Goal: Task Accomplishment & Management: Manage account settings

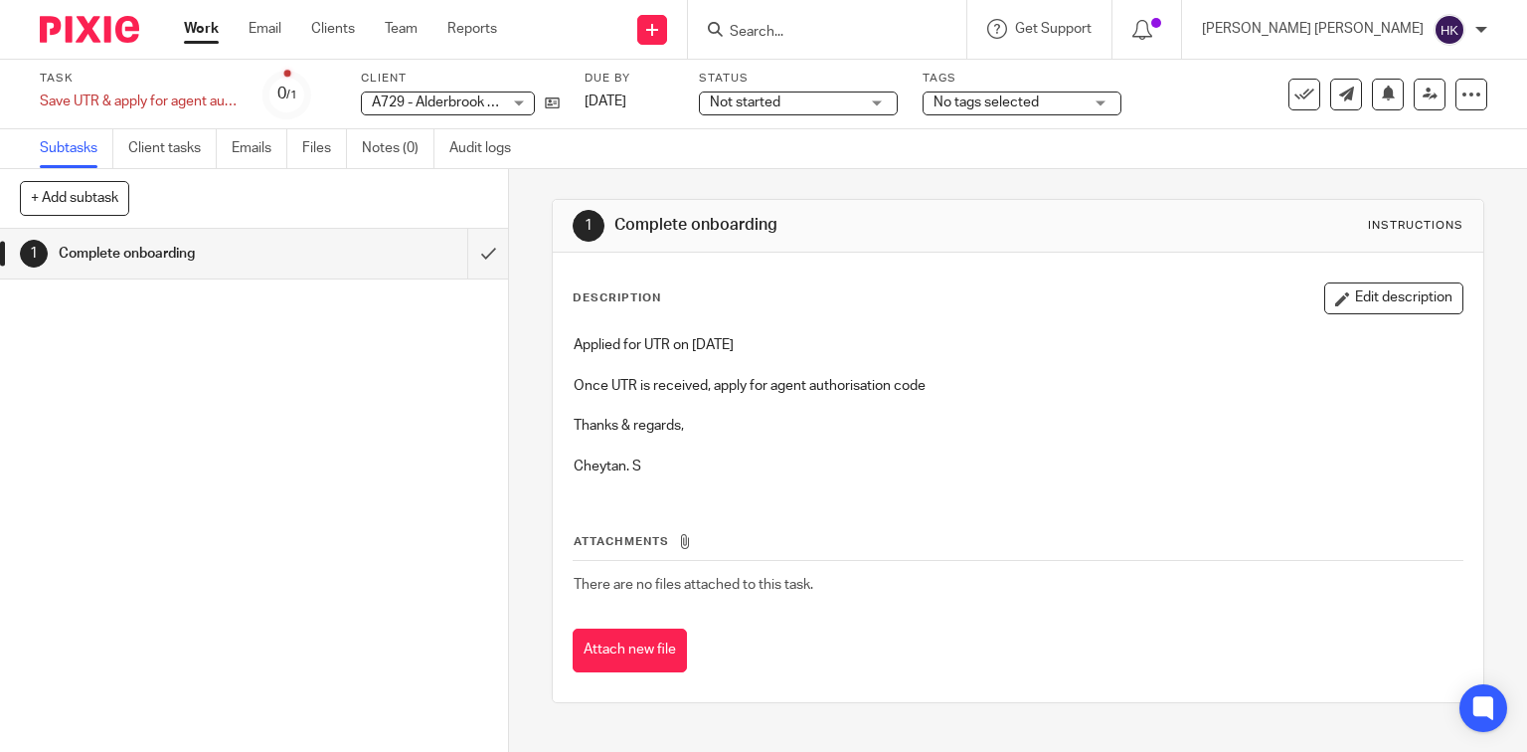
click at [94, 33] on img at bounding box center [89, 29] width 99 height 27
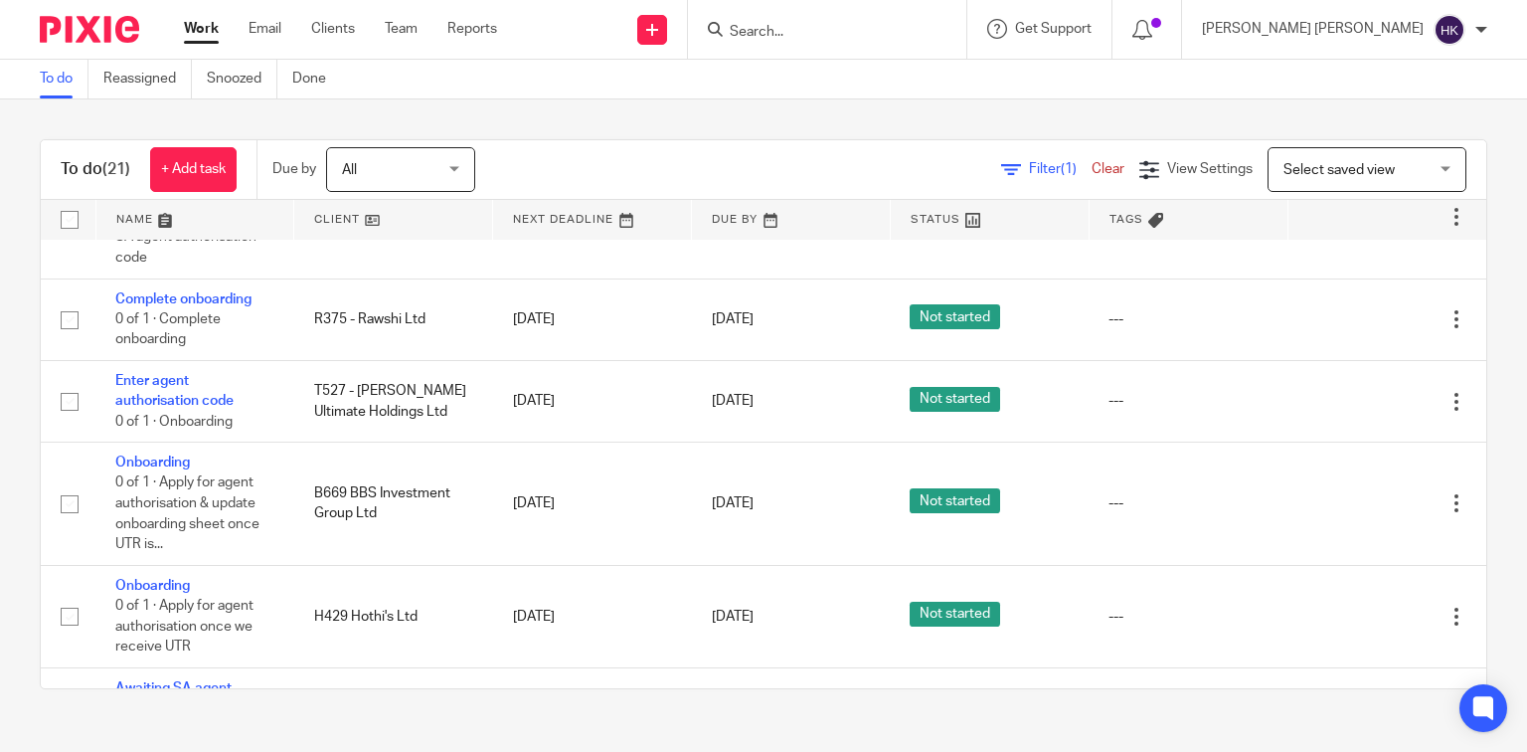
scroll to position [875, 0]
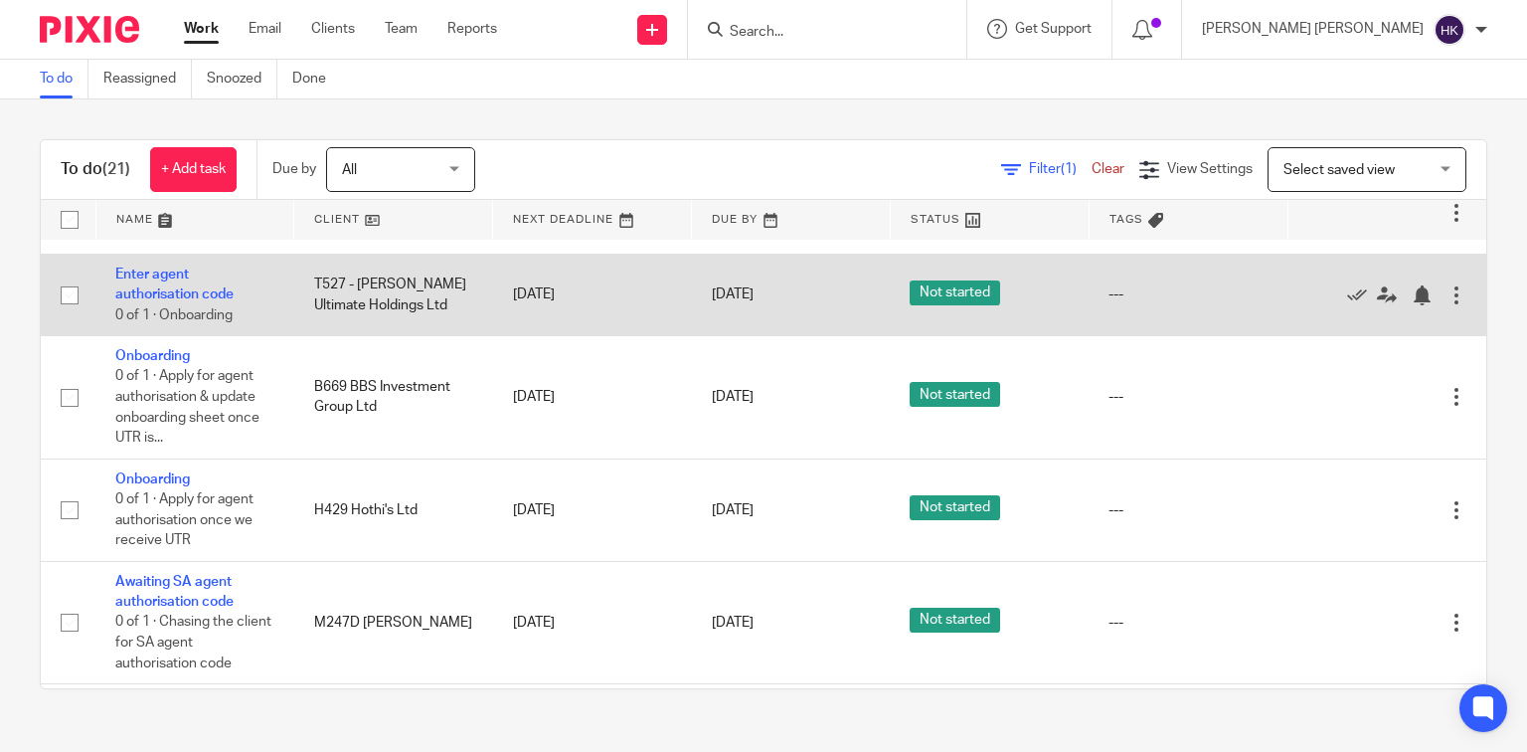
click at [199, 303] on td "Enter agent authorisation code 0 of 1 · Onboarding" at bounding box center [194, 295] width 199 height 82
click at [145, 290] on link "Enter agent authorisation code" at bounding box center [174, 284] width 118 height 34
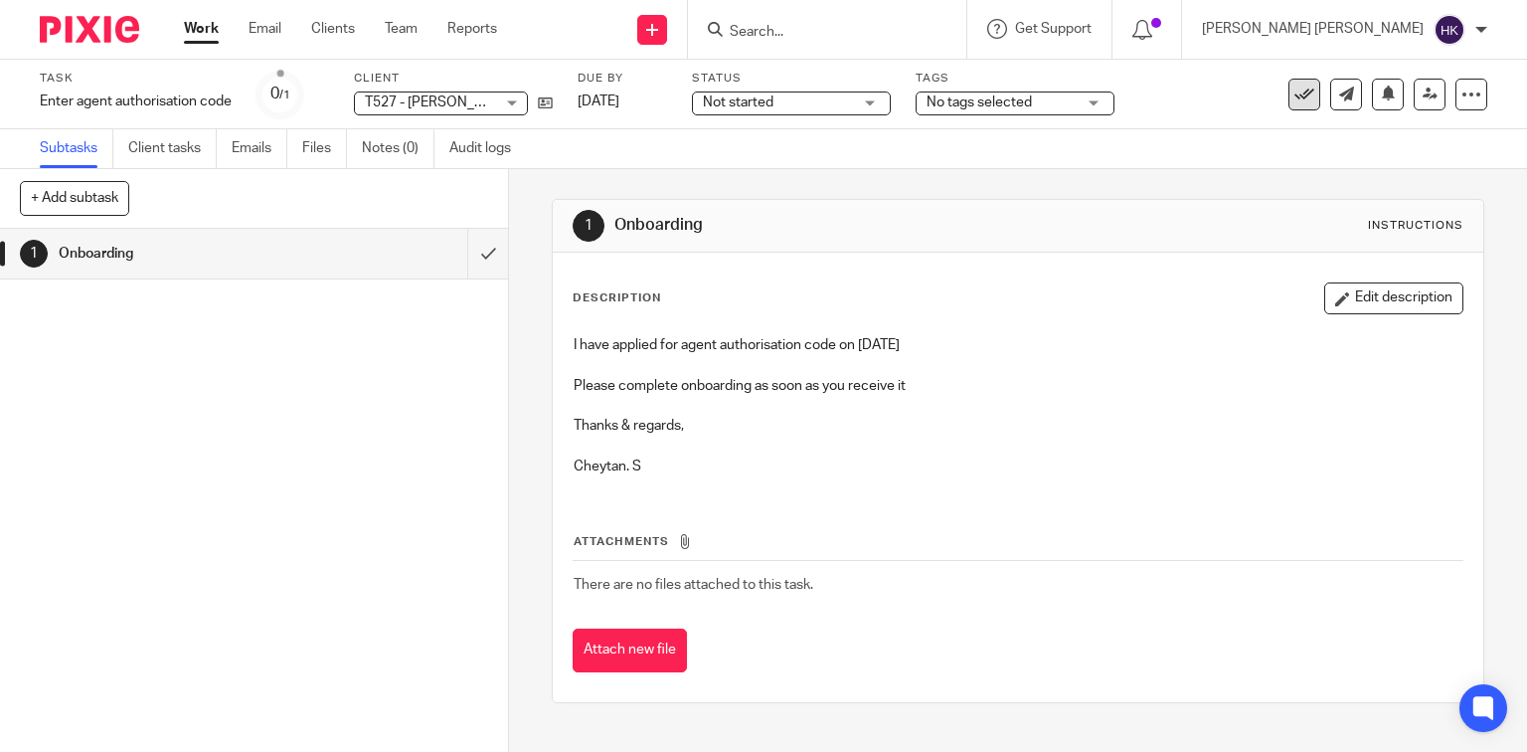
click at [1297, 87] on icon at bounding box center [1305, 95] width 20 height 20
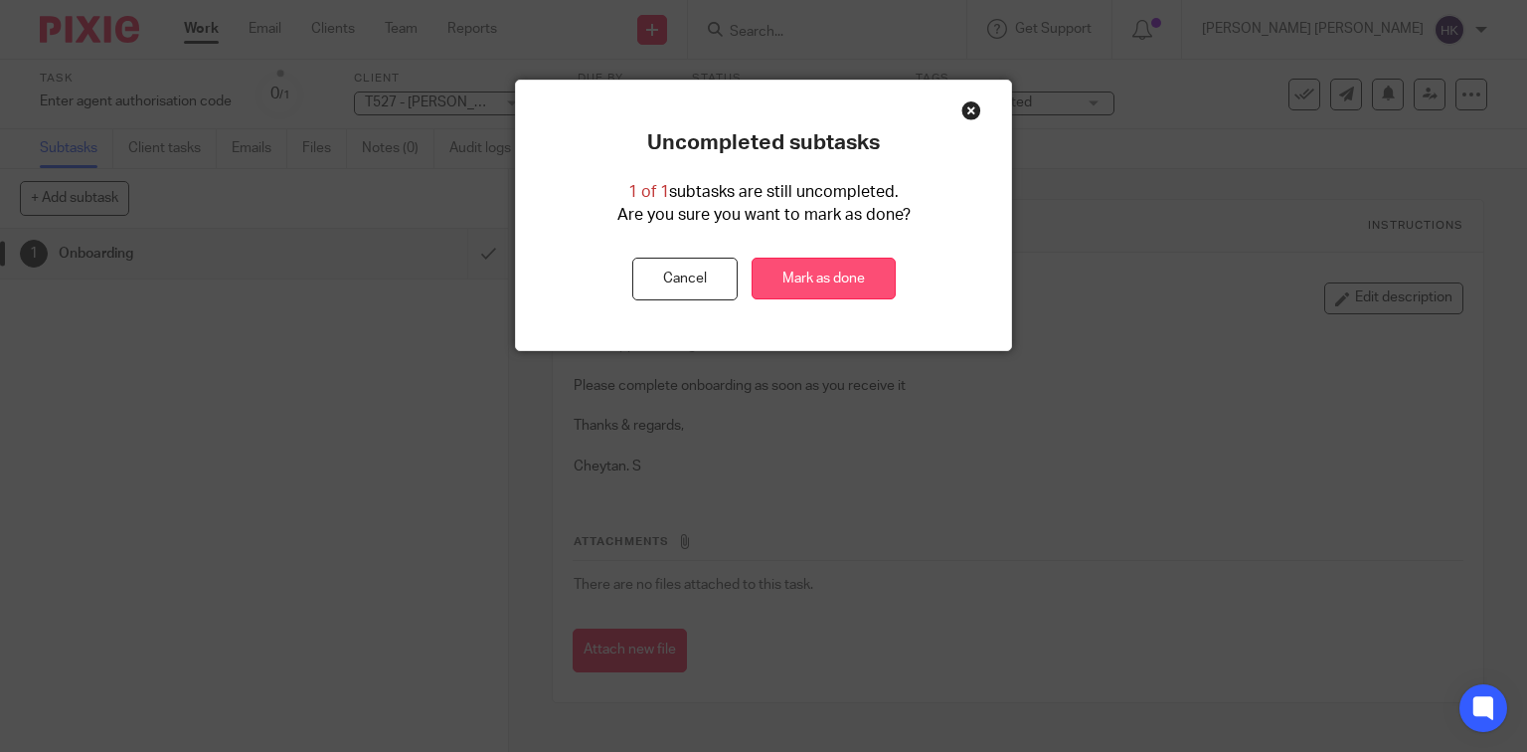
click at [795, 272] on link "Mark as done" at bounding box center [824, 279] width 144 height 43
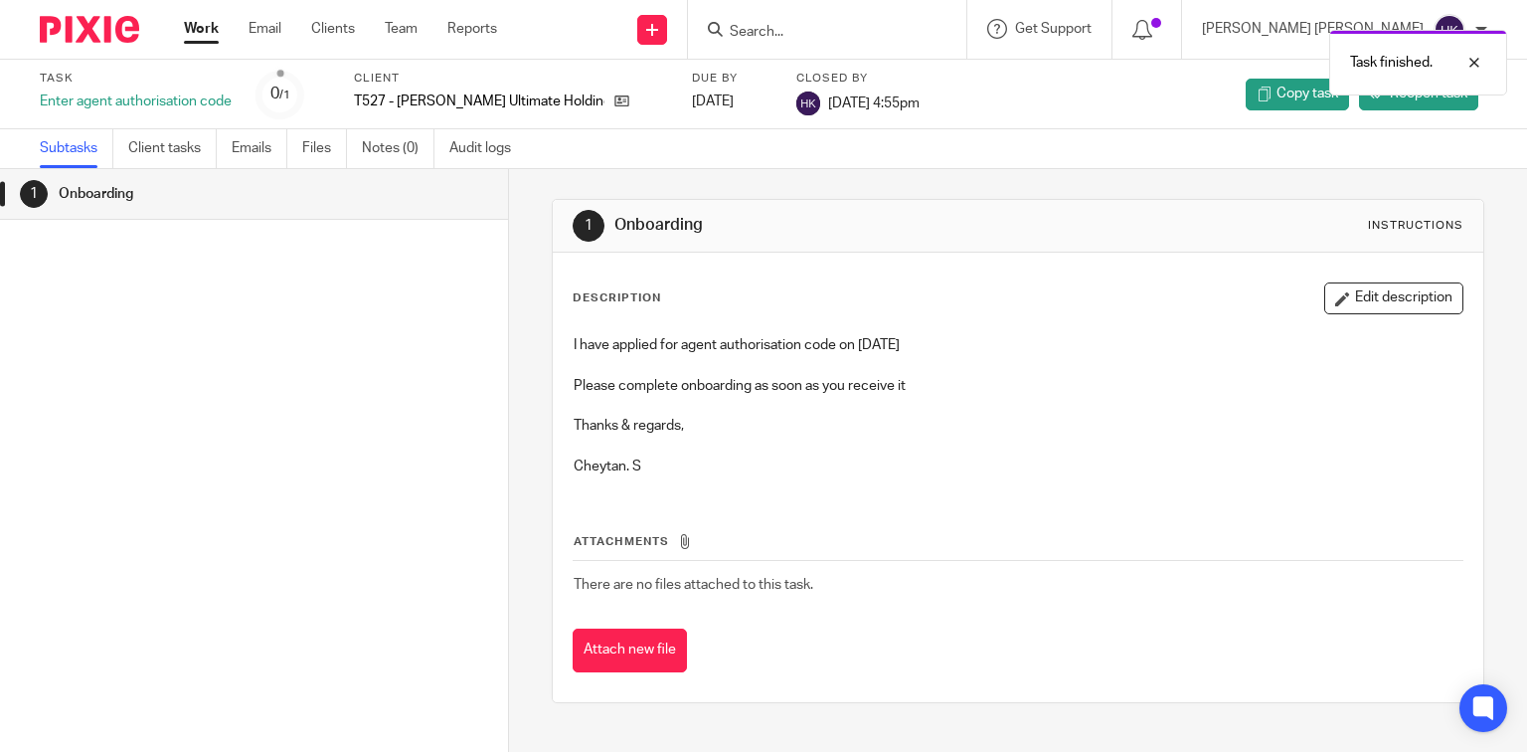
click at [74, 30] on img at bounding box center [89, 29] width 99 height 27
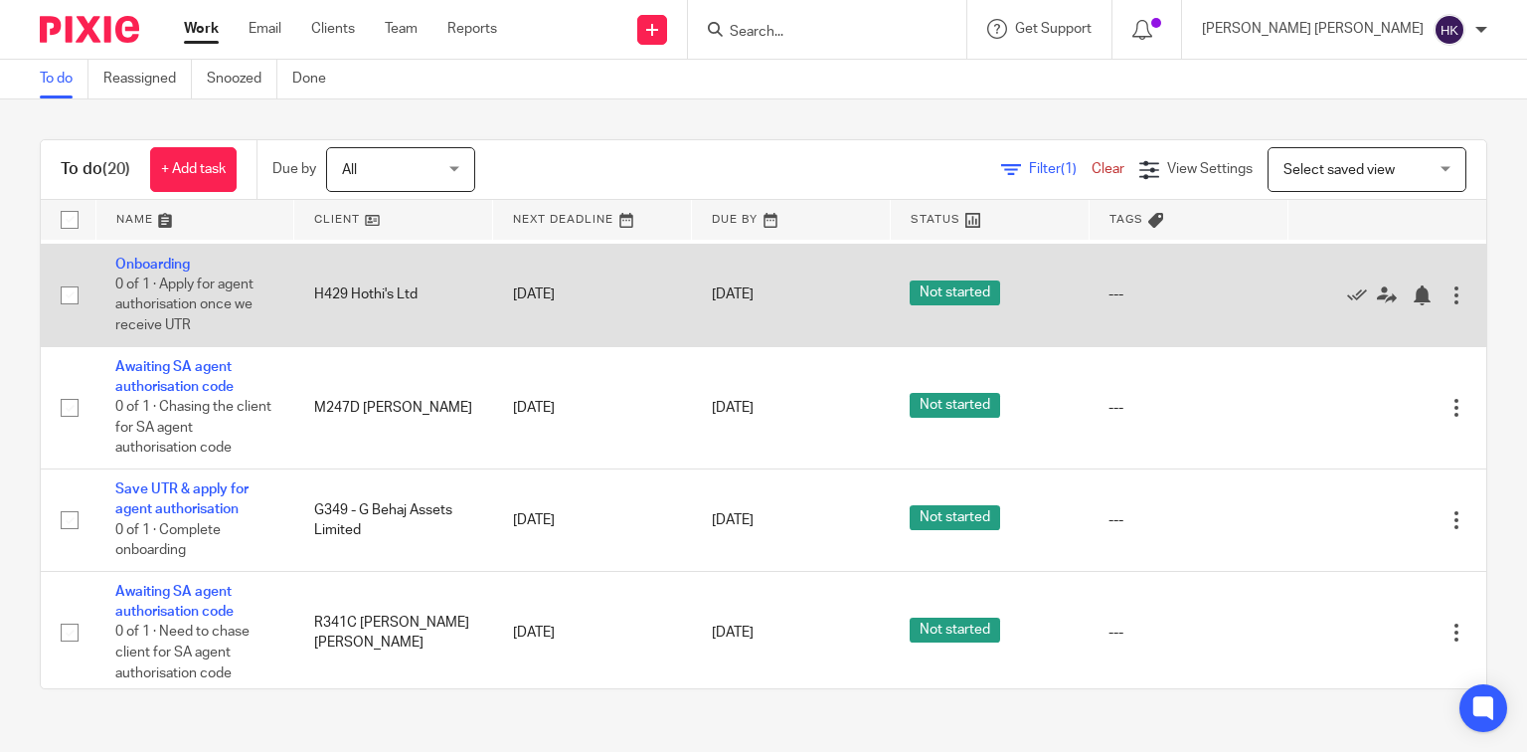
scroll to position [1034, 0]
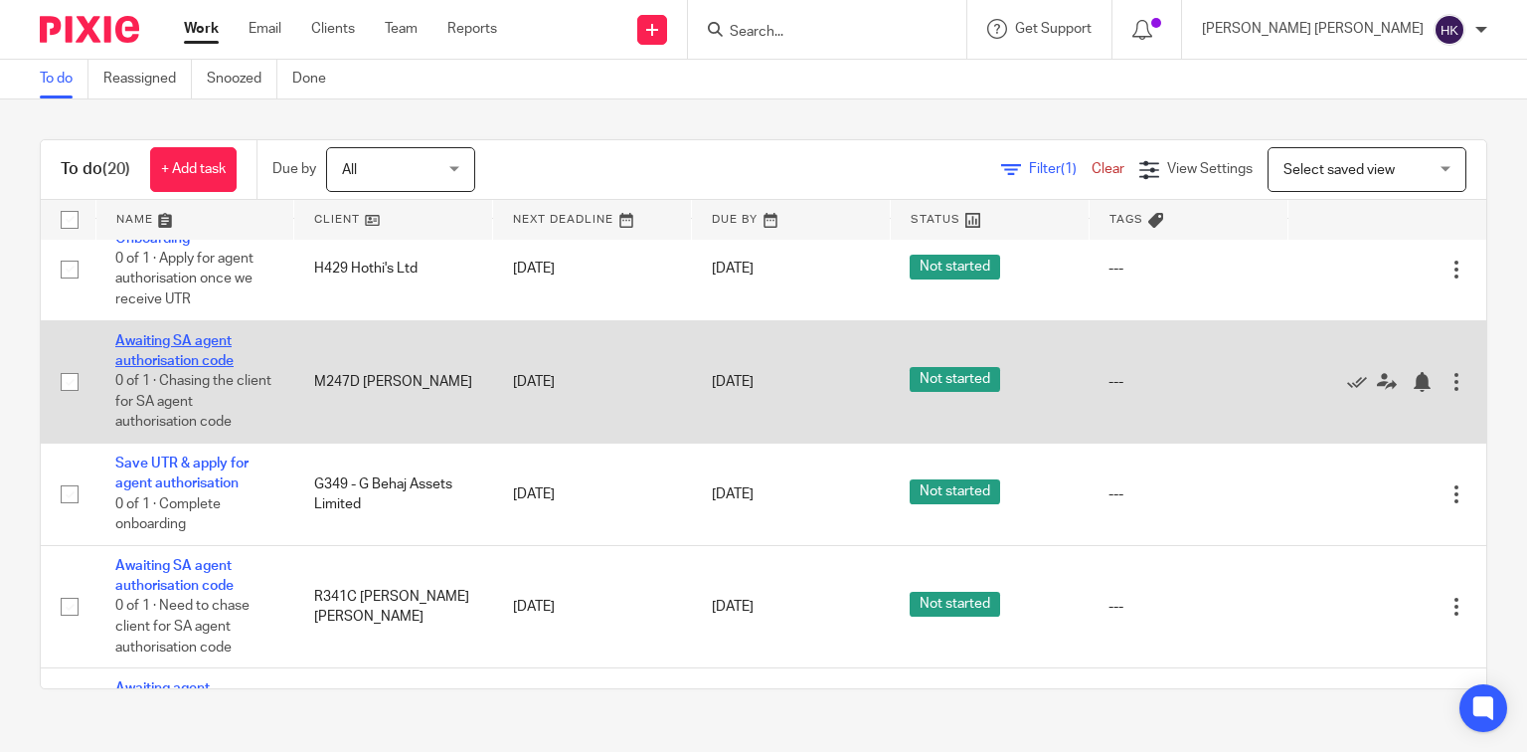
click at [204, 363] on link "Awaiting SA agent authorisation code" at bounding box center [174, 351] width 118 height 34
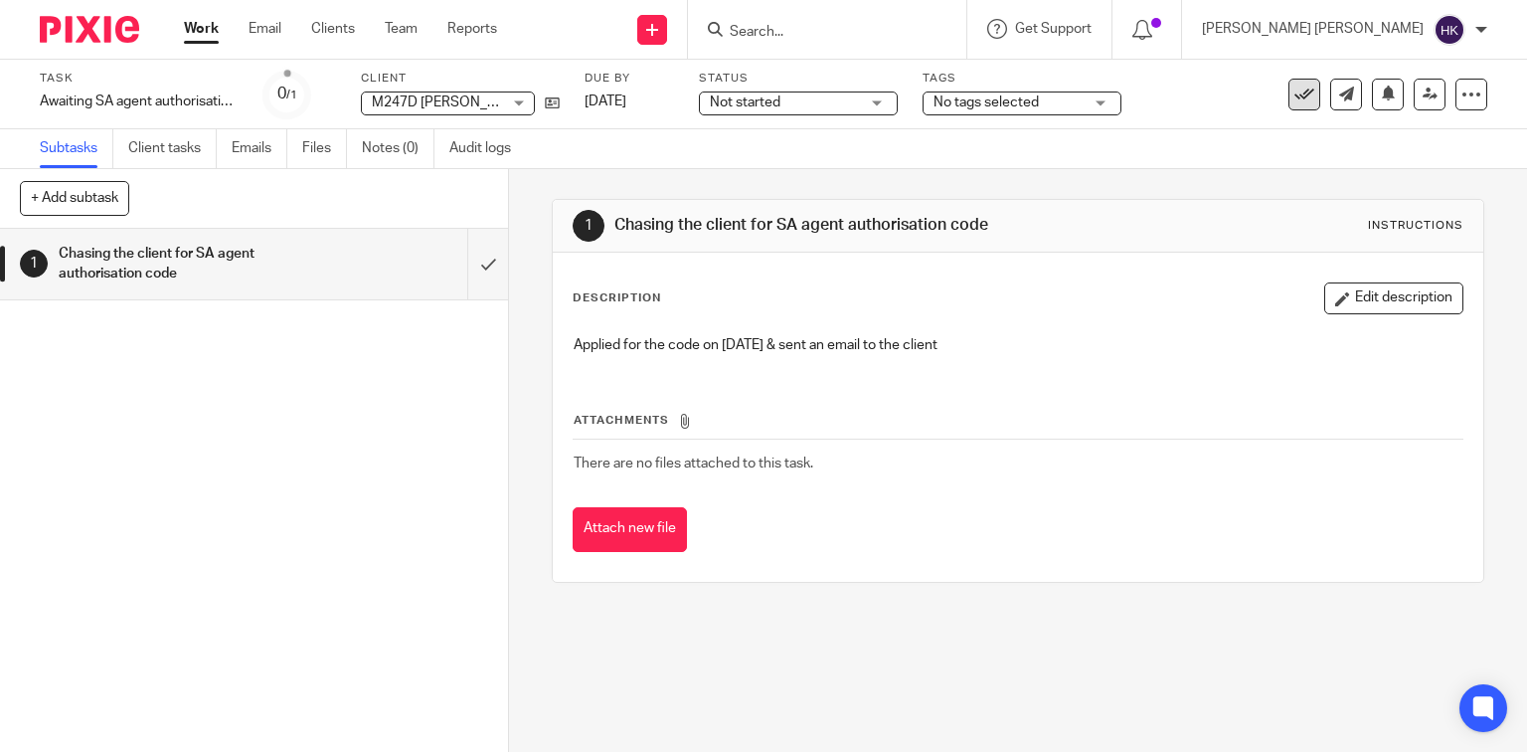
click at [1301, 91] on icon at bounding box center [1305, 95] width 20 height 20
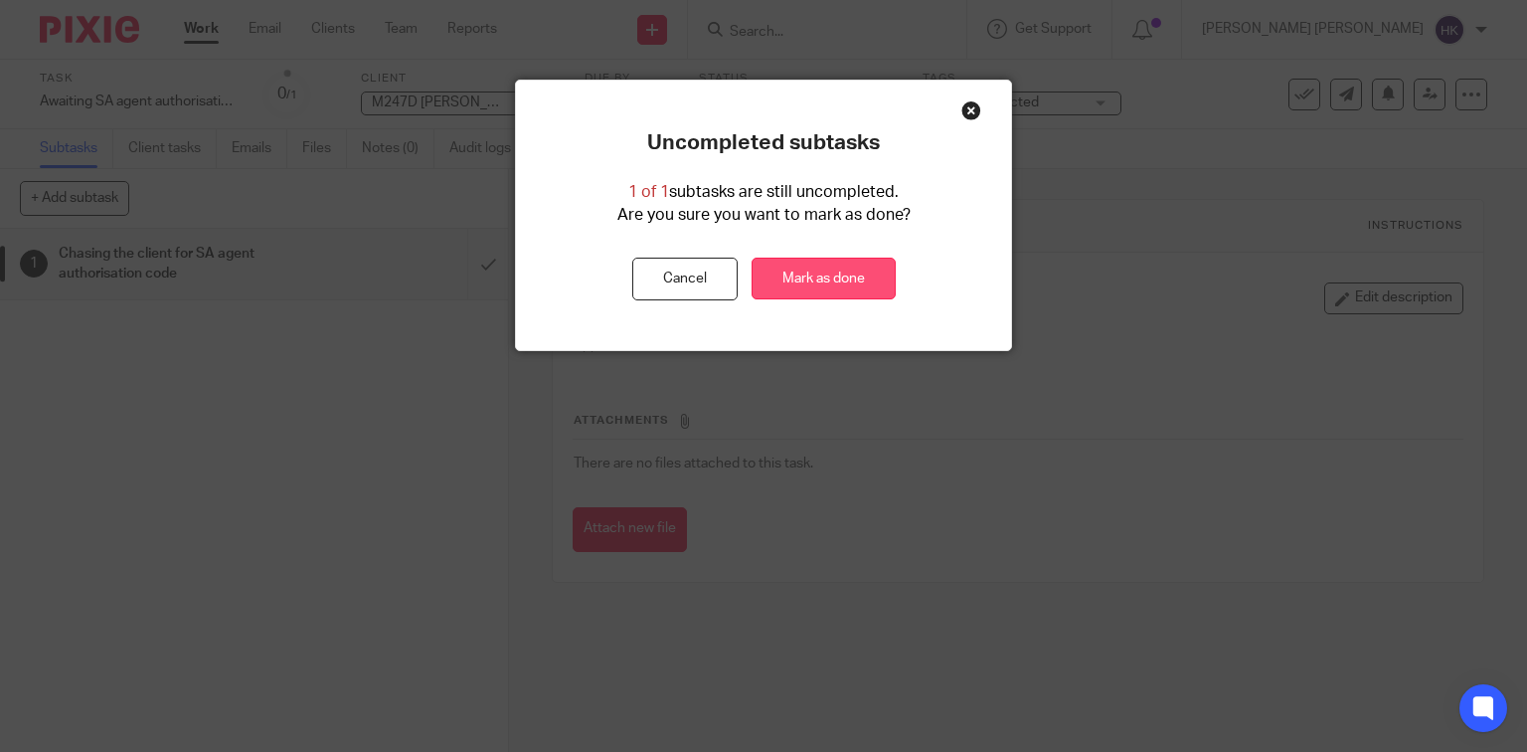
click at [772, 277] on link "Mark as done" at bounding box center [824, 279] width 144 height 43
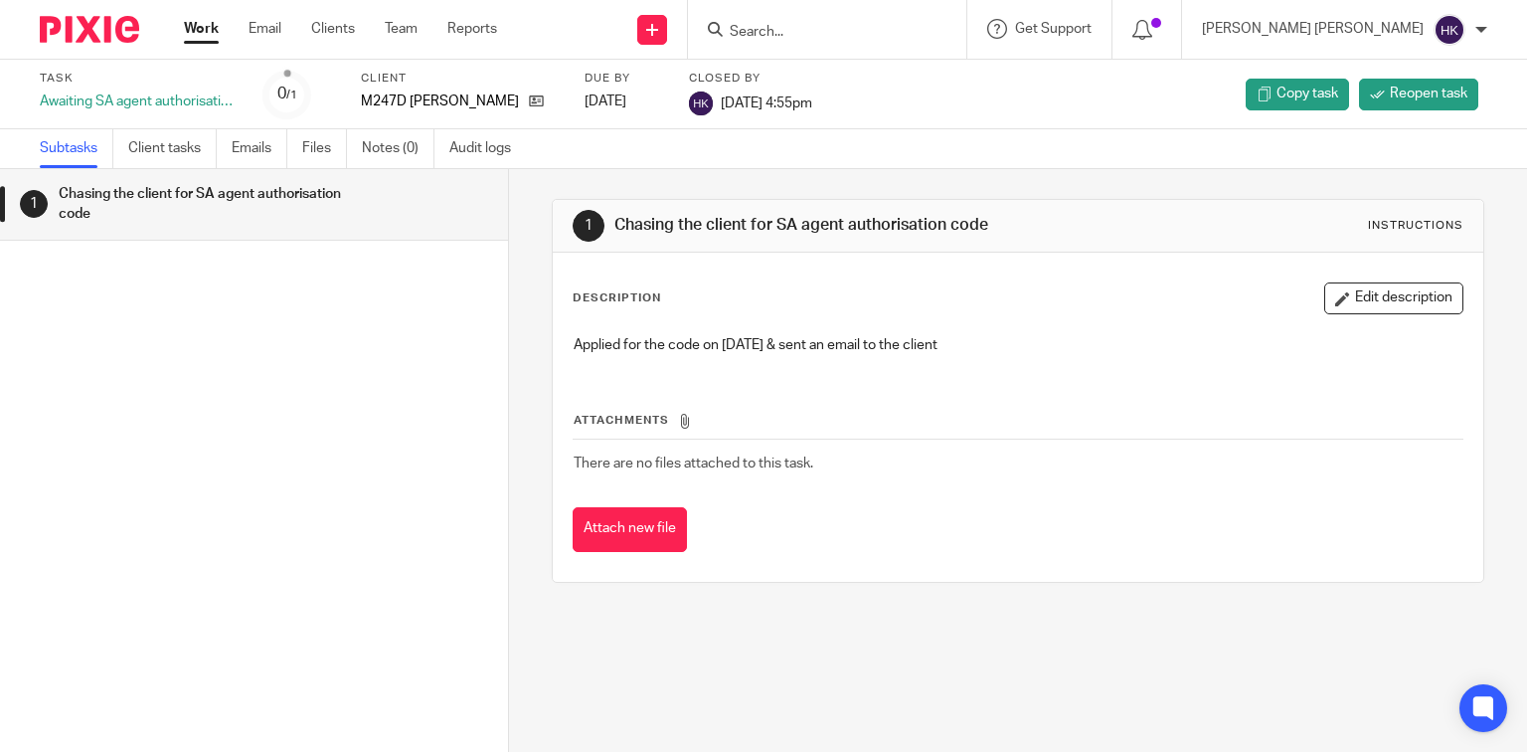
click at [120, 27] on img at bounding box center [89, 29] width 99 height 27
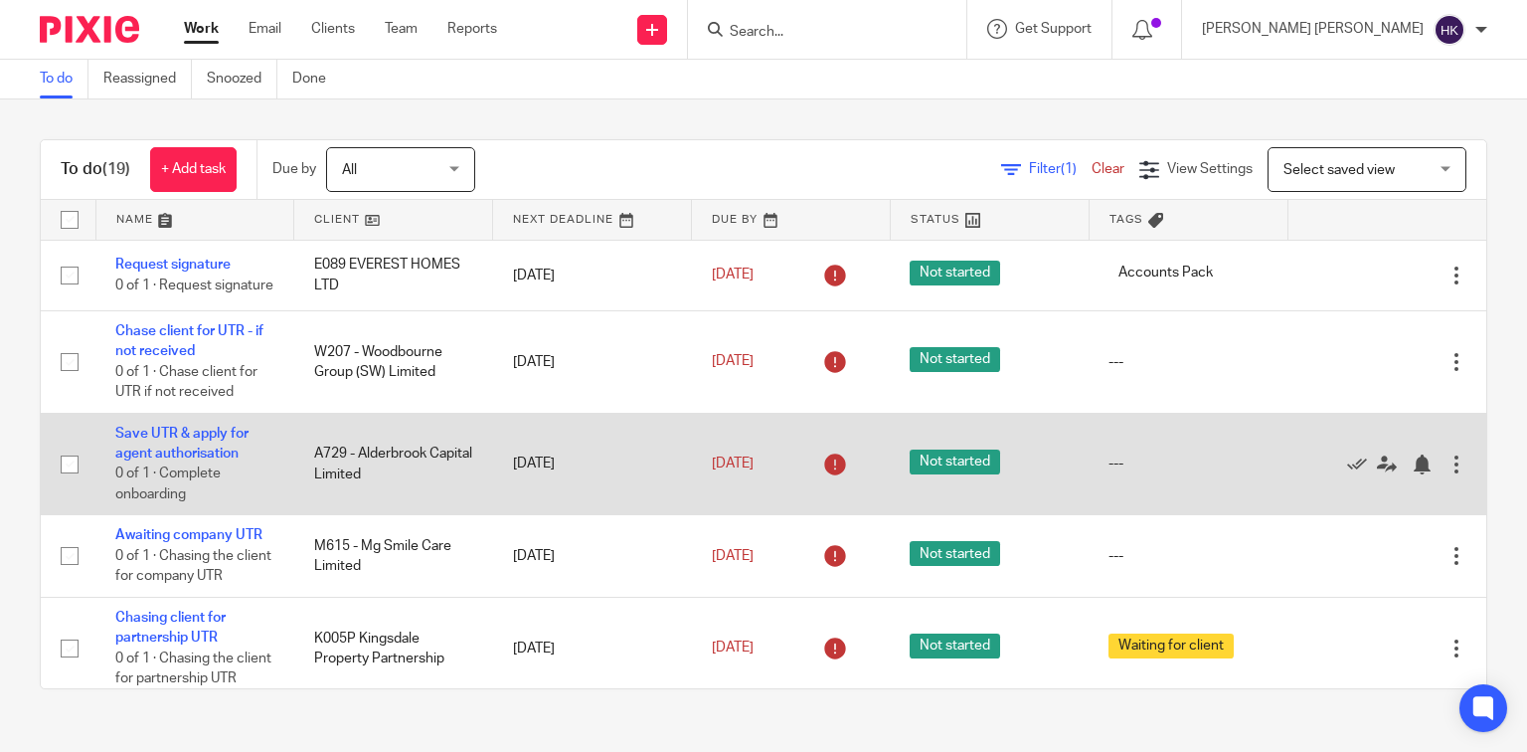
click at [196, 453] on td "Save UTR & apply for agent authorisation 0 of 1 · Complete onboarding" at bounding box center [194, 464] width 199 height 102
click at [175, 445] on link "Save UTR & apply for agent authorisation" at bounding box center [181, 444] width 133 height 34
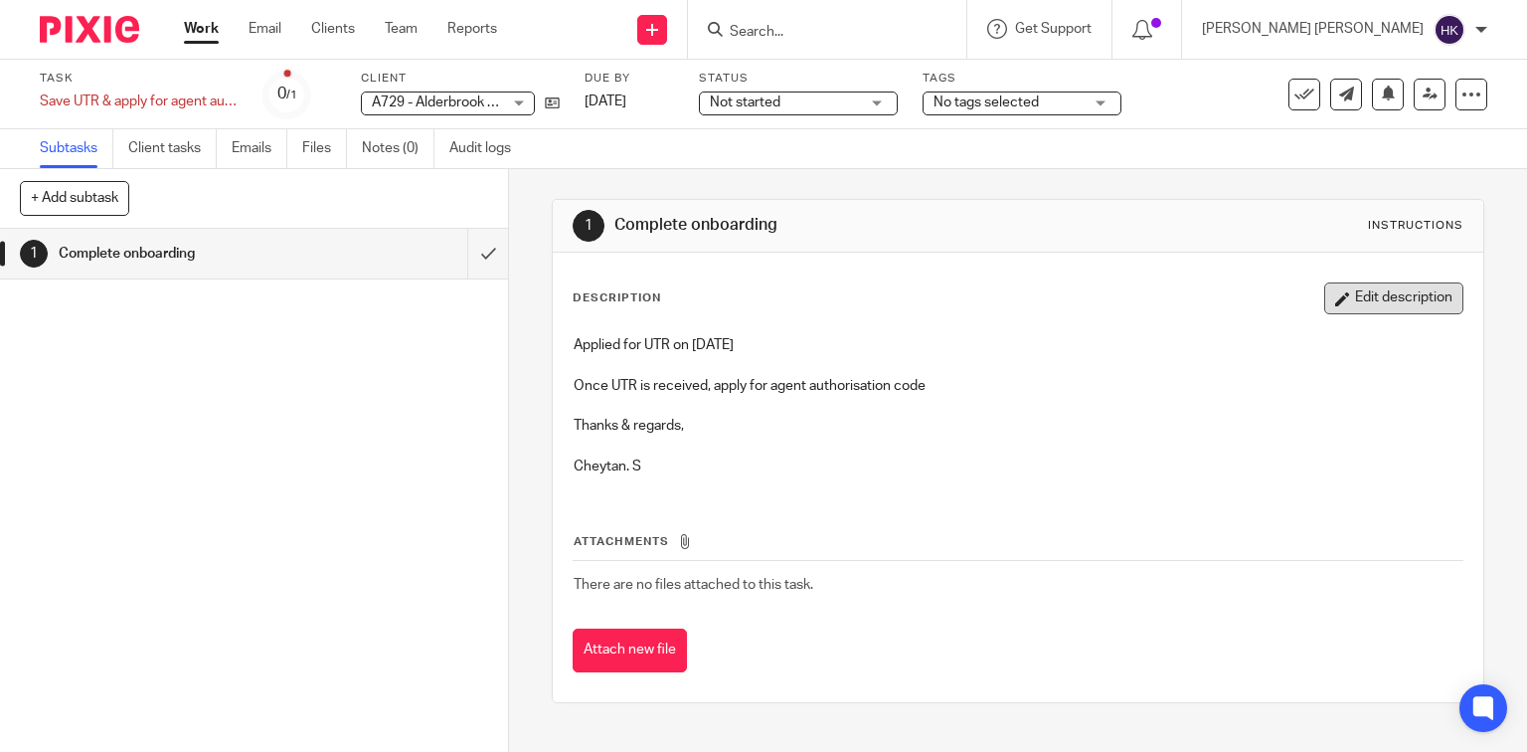
click at [1419, 301] on button "Edit description" at bounding box center [1393, 298] width 139 height 32
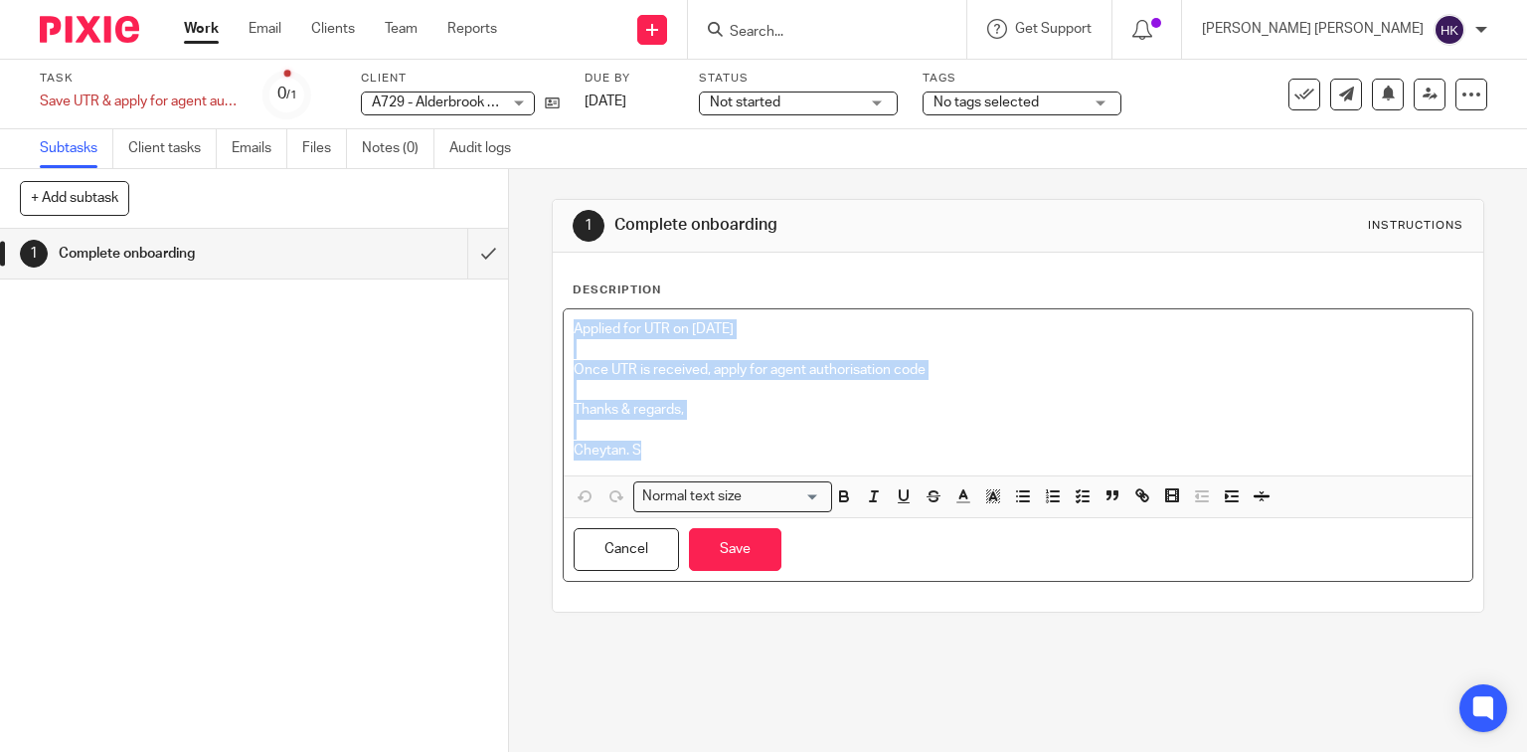
drag, startPoint x: 696, startPoint y: 460, endPoint x: 562, endPoint y: 336, distance: 182.9
click at [564, 336] on div "Applied for UTR on 09.09.2025 Once UTR is received, apply for agent authorisati…" at bounding box center [1019, 392] width 910 height 166
click at [652, 458] on p "Cheytan. S" at bounding box center [1019, 450] width 890 height 20
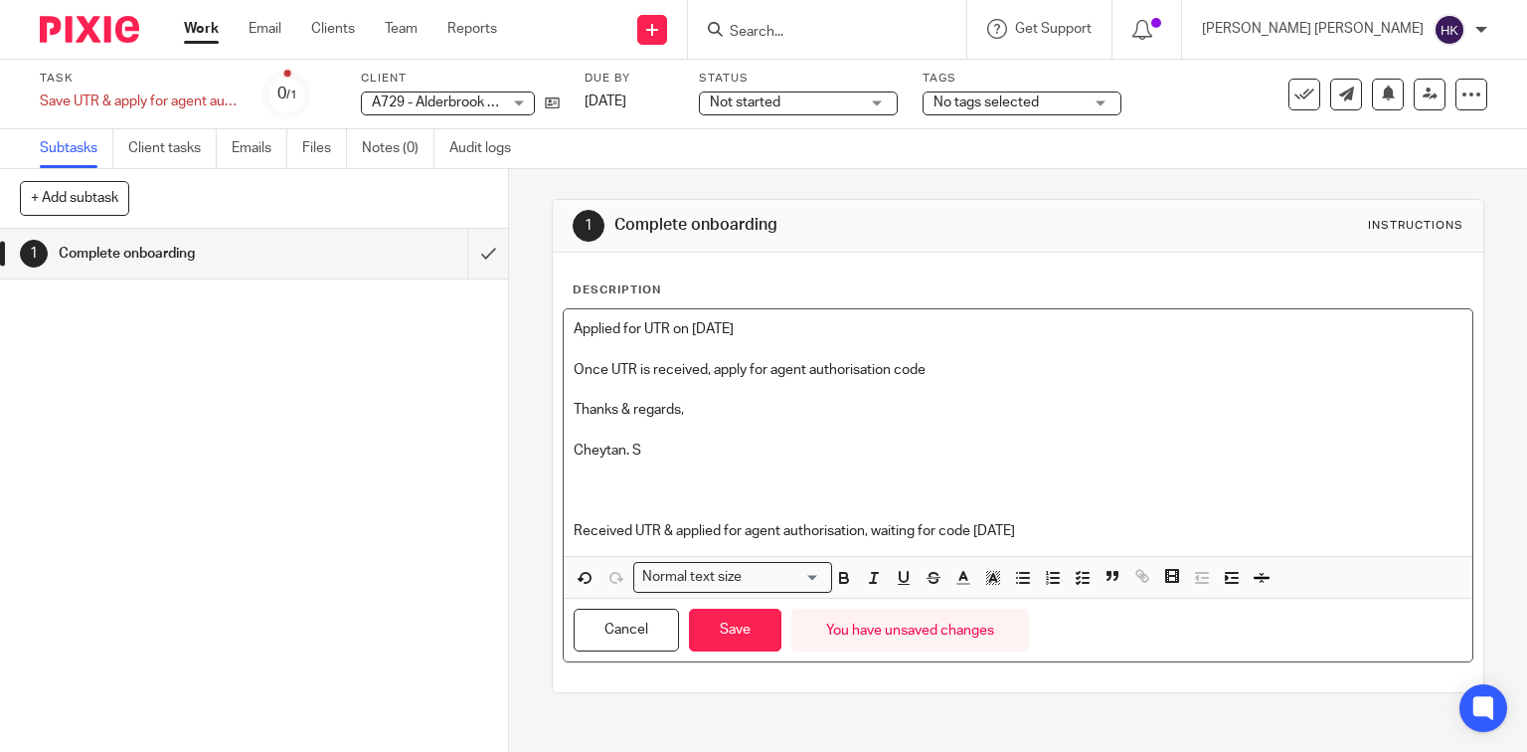
click at [833, 529] on p "Received UTR & applied for agent authorisation, waiting for code 17.09.2025" at bounding box center [1019, 531] width 890 height 20
drag, startPoint x: 1070, startPoint y: 533, endPoint x: 569, endPoint y: 539, distance: 501.1
click at [574, 539] on p "Received UTR & applied for agent authorisation, waiting for code 17.09.2025" at bounding box center [1019, 531] width 890 height 20
click at [840, 578] on icon "button" at bounding box center [844, 580] width 8 height 5
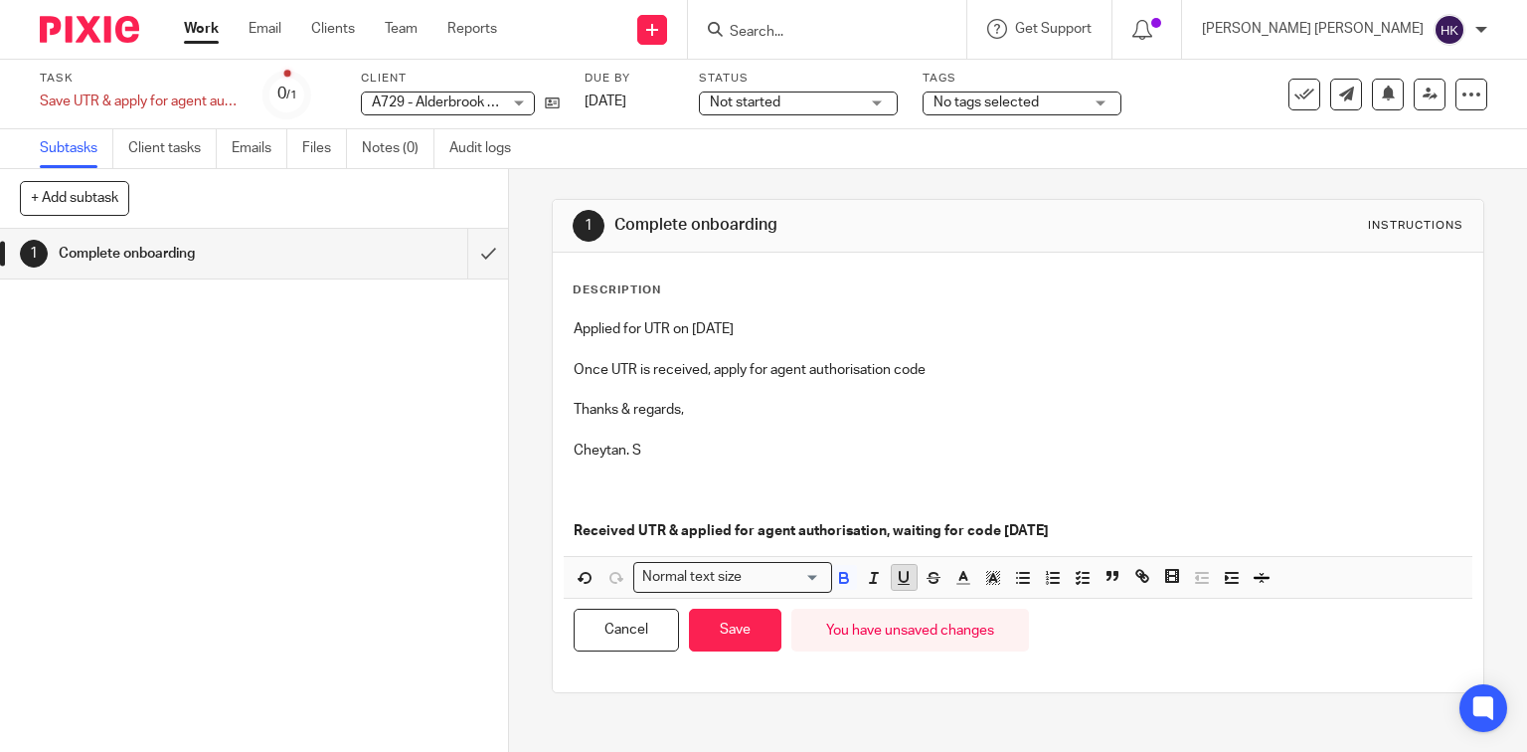
click at [897, 577] on icon "button" at bounding box center [904, 578] width 18 height 18
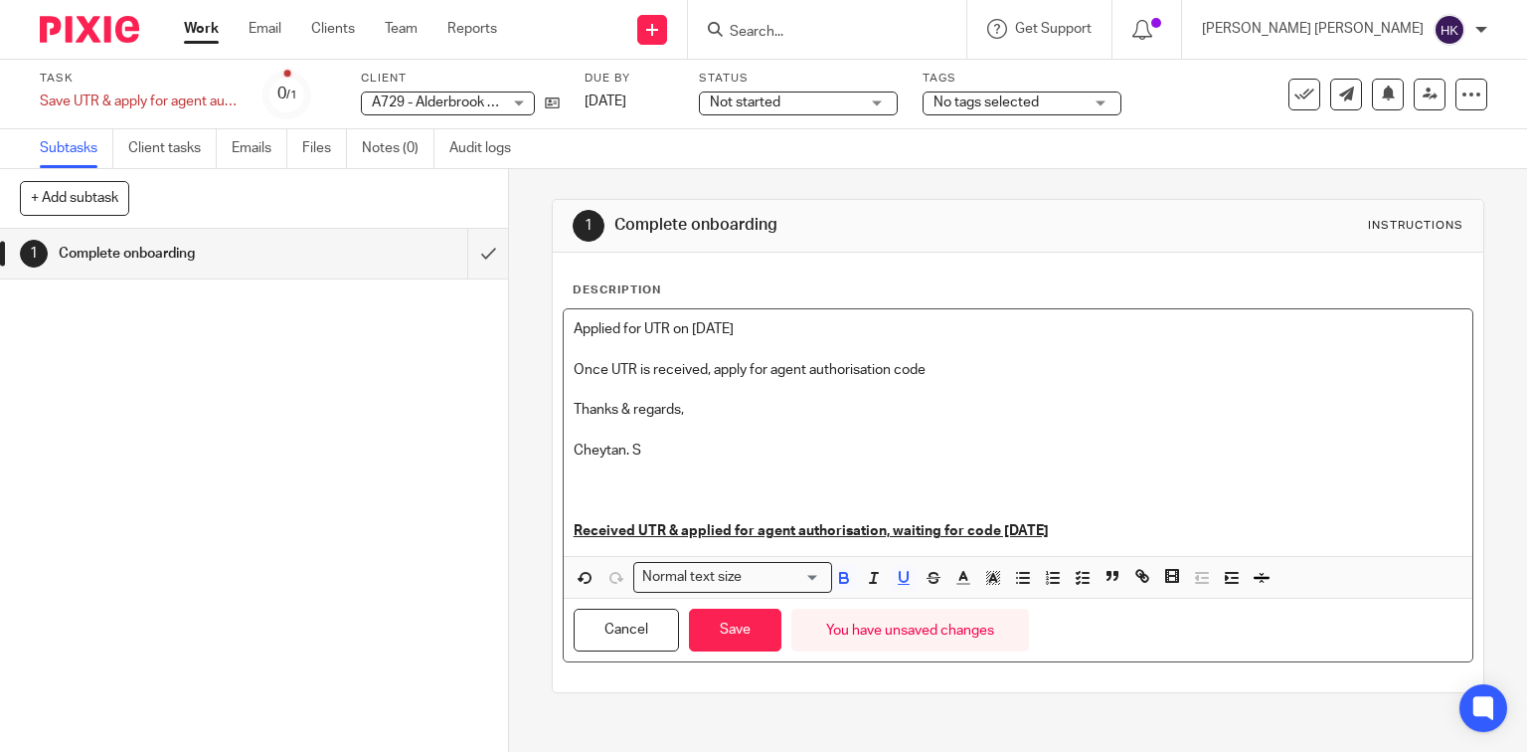
click at [1149, 517] on p at bounding box center [1019, 510] width 890 height 20
drag, startPoint x: 845, startPoint y: 529, endPoint x: 799, endPoint y: 461, distance: 81.6
click at [799, 461] on p at bounding box center [1019, 470] width 890 height 20
click at [853, 526] on u "Received UTR & applied for agent authorisation, waiting for code 17.09.2025" at bounding box center [811, 531] width 475 height 14
click at [1086, 505] on p at bounding box center [1019, 510] width 890 height 20
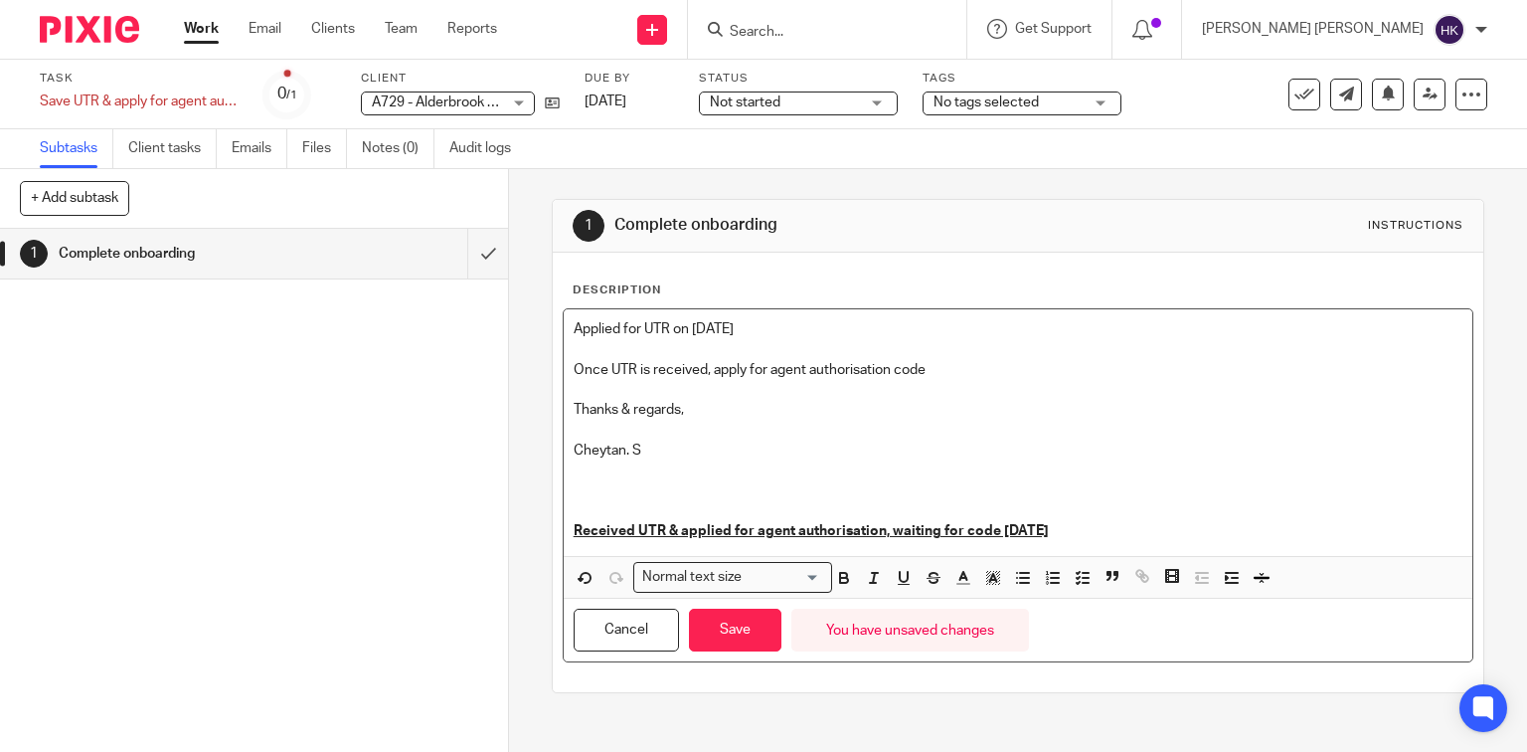
click at [1094, 526] on p "Received UTR & applied for agent authorisation, waiting for code 17.09.2025" at bounding box center [1019, 531] width 890 height 20
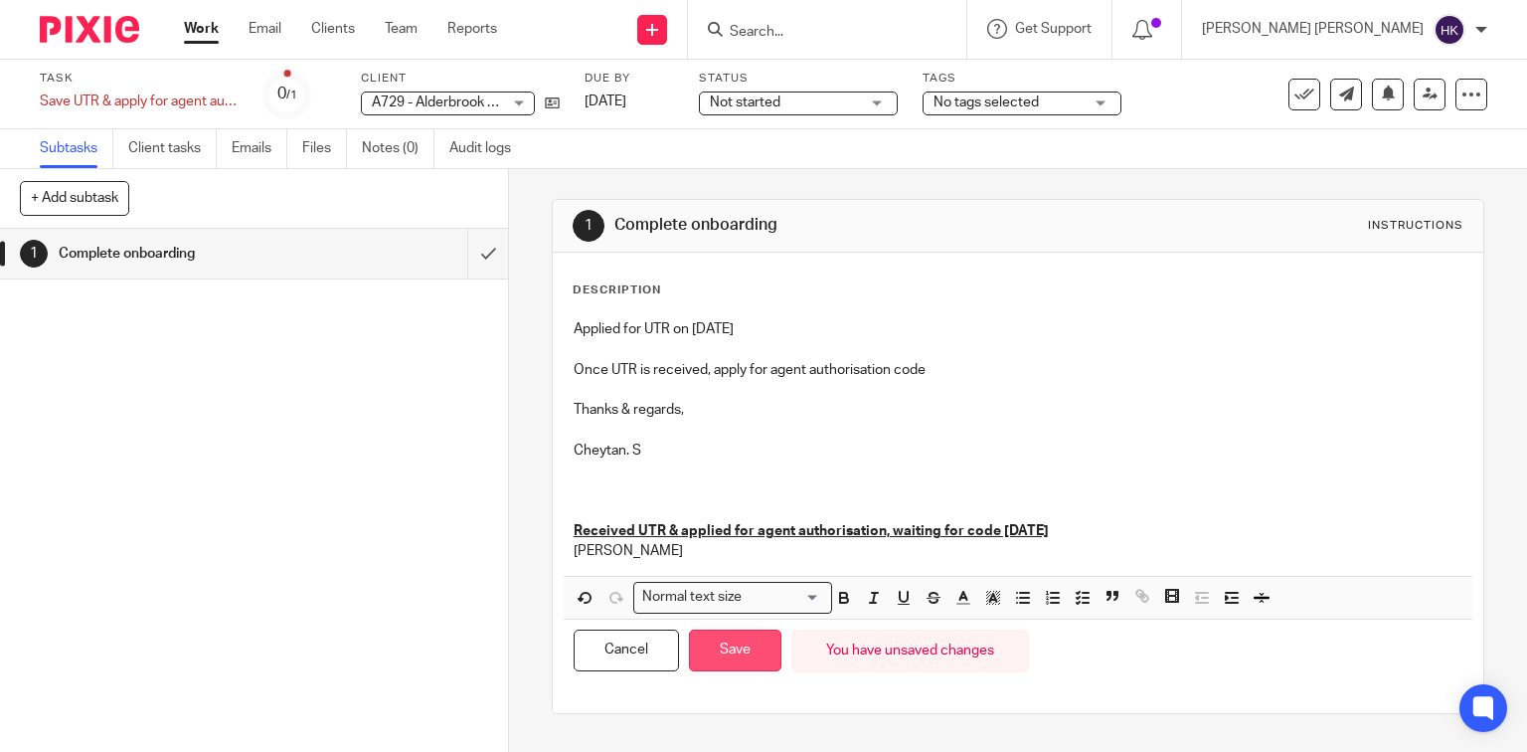
click at [712, 651] on button "Save" at bounding box center [735, 650] width 92 height 43
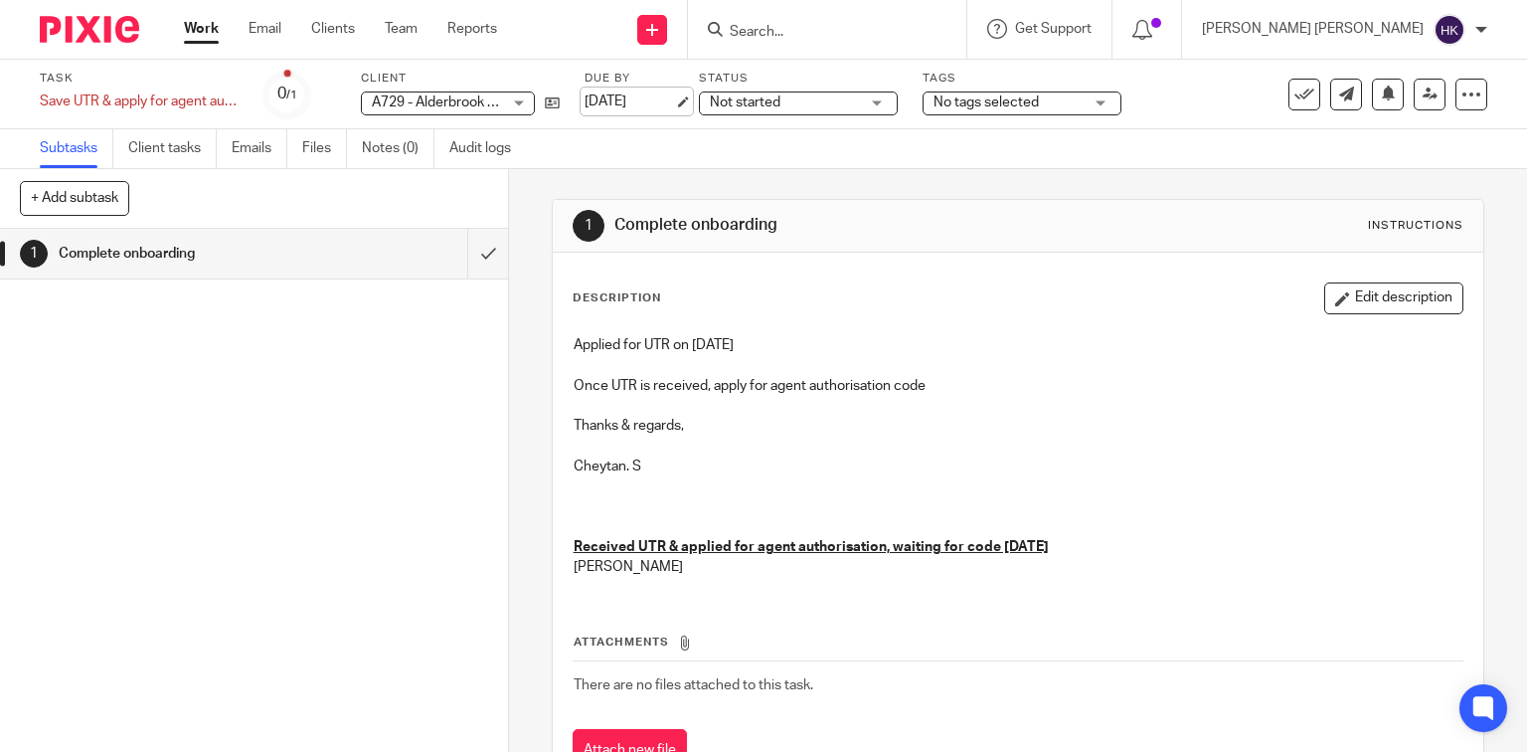
click at [674, 103] on link "19 Sep 2025" at bounding box center [629, 101] width 89 height 21
click at [89, 32] on img at bounding box center [89, 29] width 99 height 27
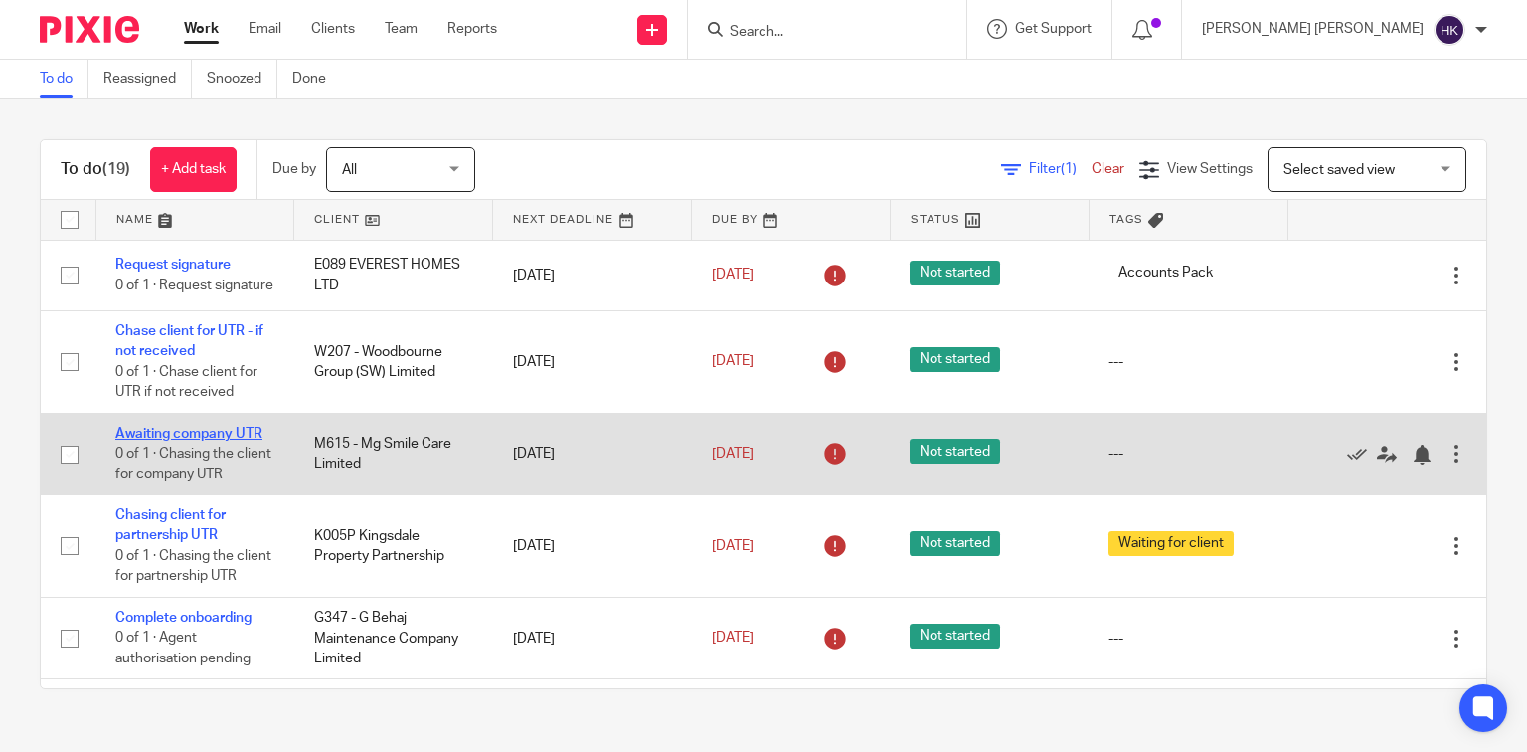
click at [201, 440] on link "Awaiting company UTR" at bounding box center [188, 434] width 147 height 14
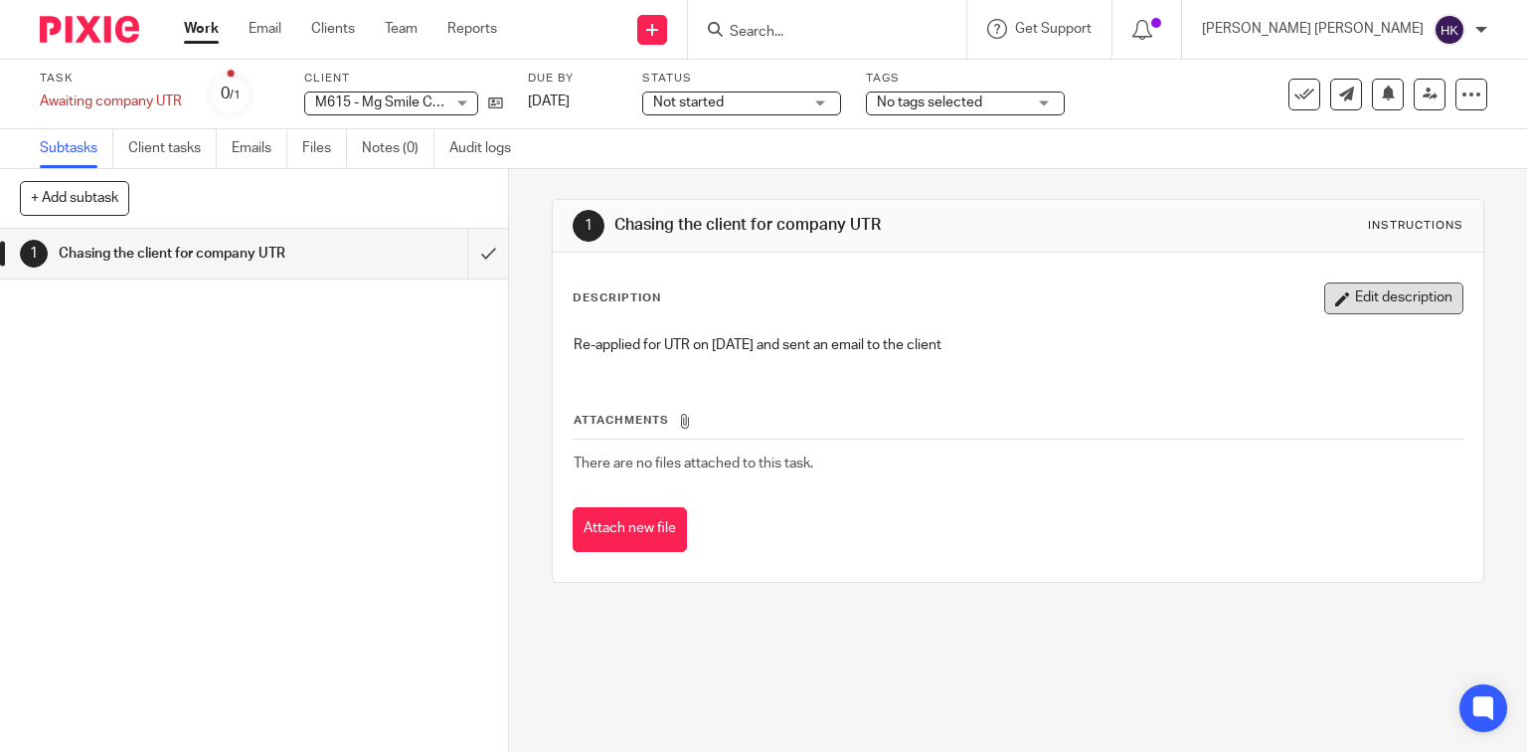
click at [1324, 290] on button "Edit description" at bounding box center [1393, 298] width 139 height 32
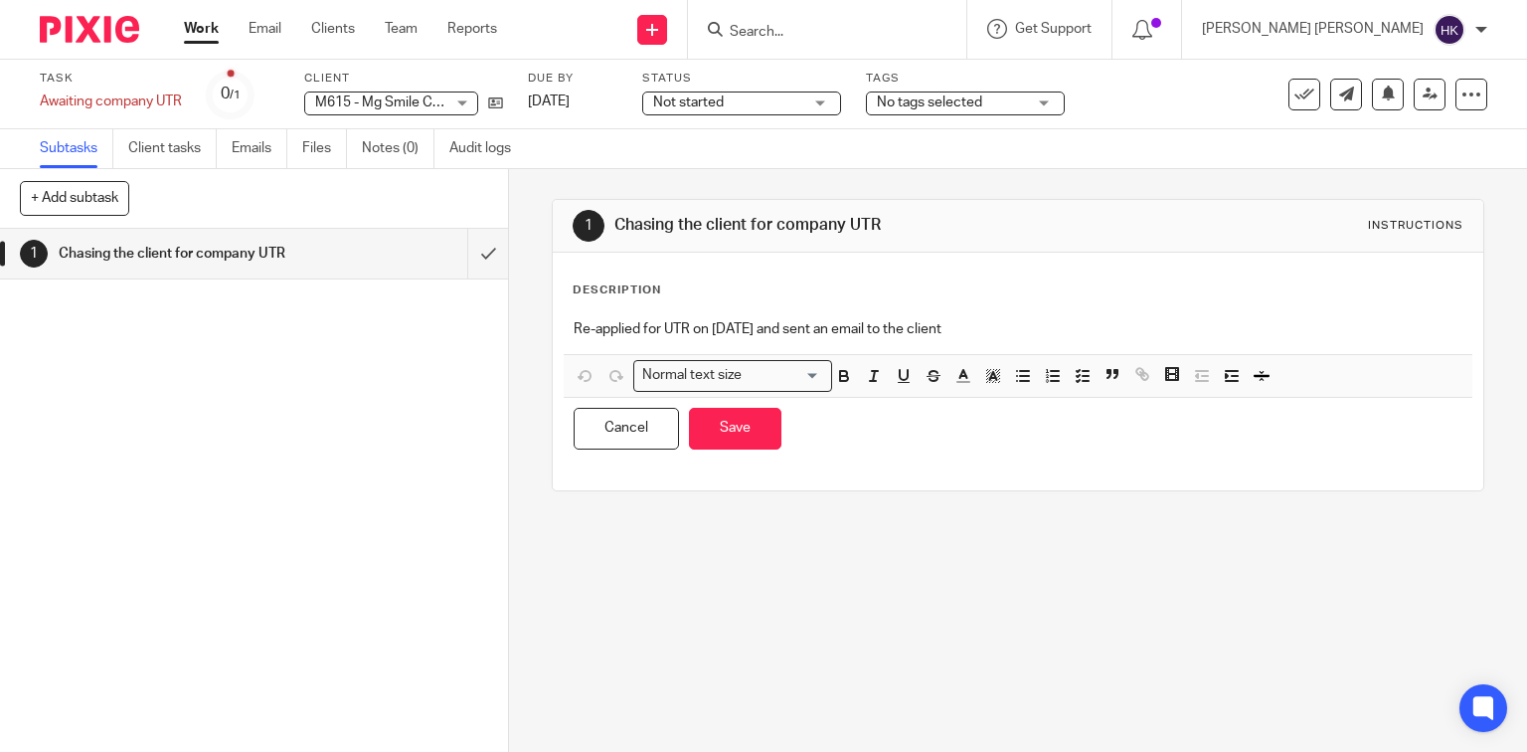
click at [996, 336] on p "Re-applied for UTR on 08.09.2025 and sent an email to the client" at bounding box center [1019, 329] width 890 height 20
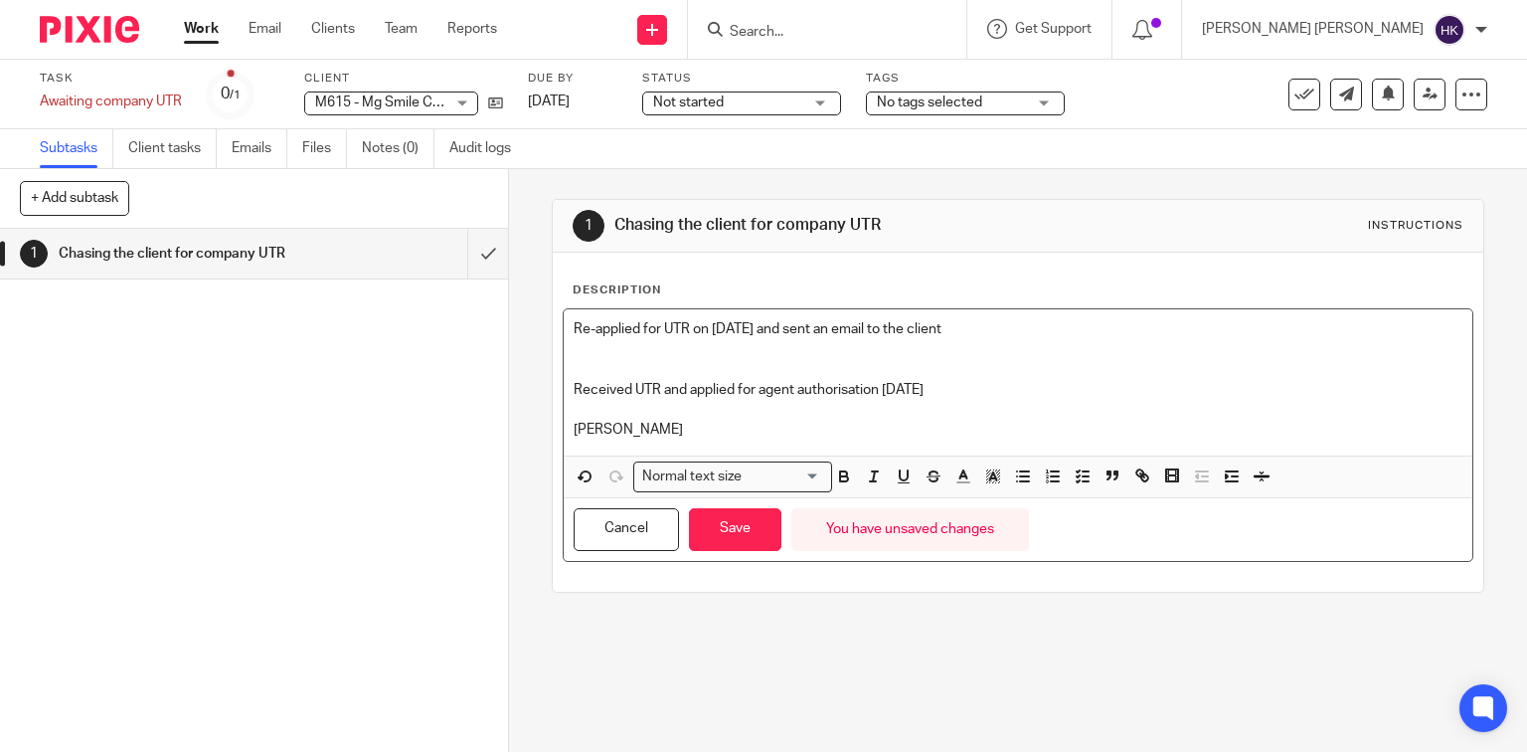
drag, startPoint x: 947, startPoint y: 381, endPoint x: 557, endPoint y: 390, distance: 389.9
click at [564, 390] on div "Re-applied for UTR on 08.09.2025 and sent an email to the client Received UTR a…" at bounding box center [1019, 382] width 910 height 146
click at [843, 474] on icon "button" at bounding box center [844, 476] width 18 height 18
click at [895, 477] on icon "button" at bounding box center [904, 476] width 18 height 18
click at [733, 524] on button "Save" at bounding box center [735, 529] width 92 height 43
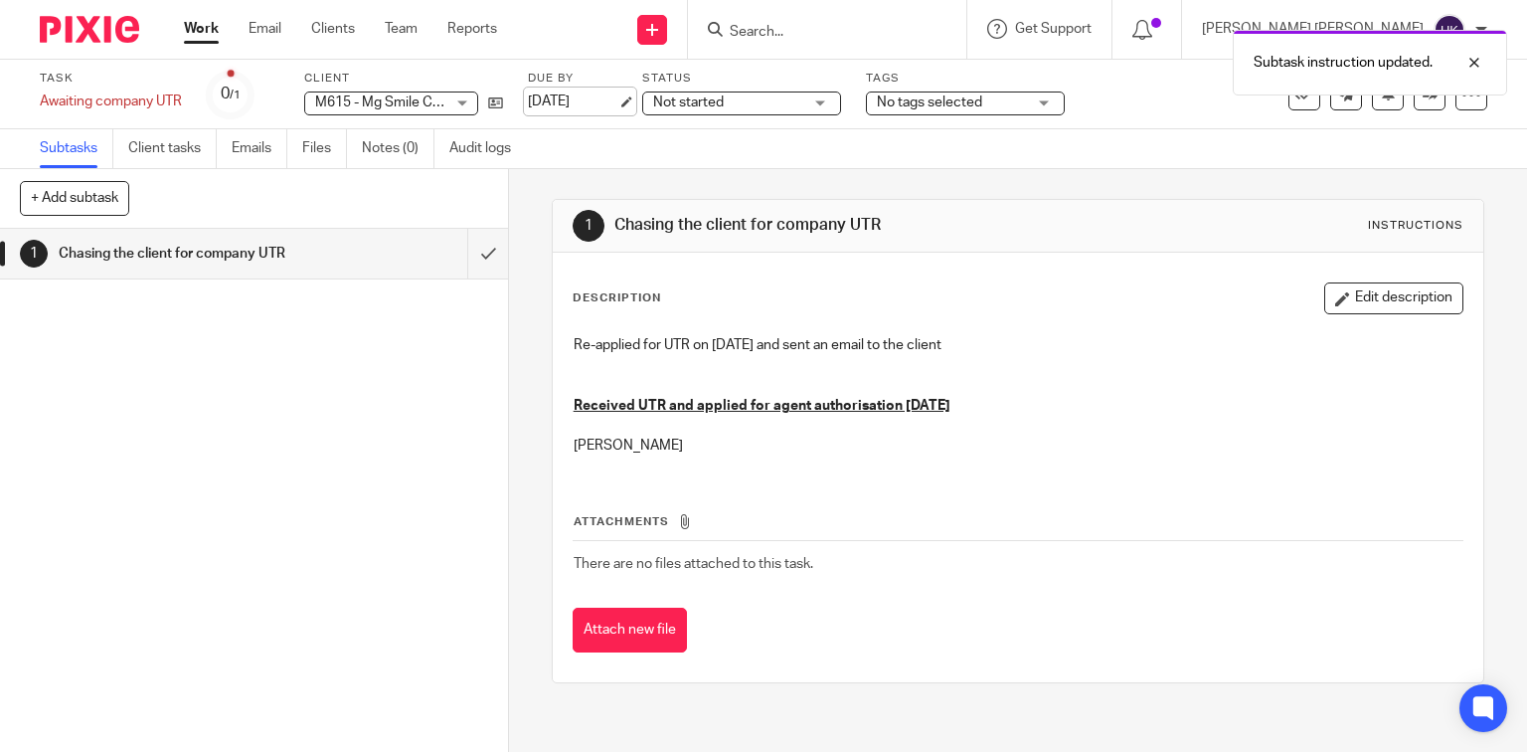
click at [617, 103] on link "22 Sep 2025" at bounding box center [572, 101] width 89 height 21
click at [65, 28] on img at bounding box center [89, 29] width 99 height 27
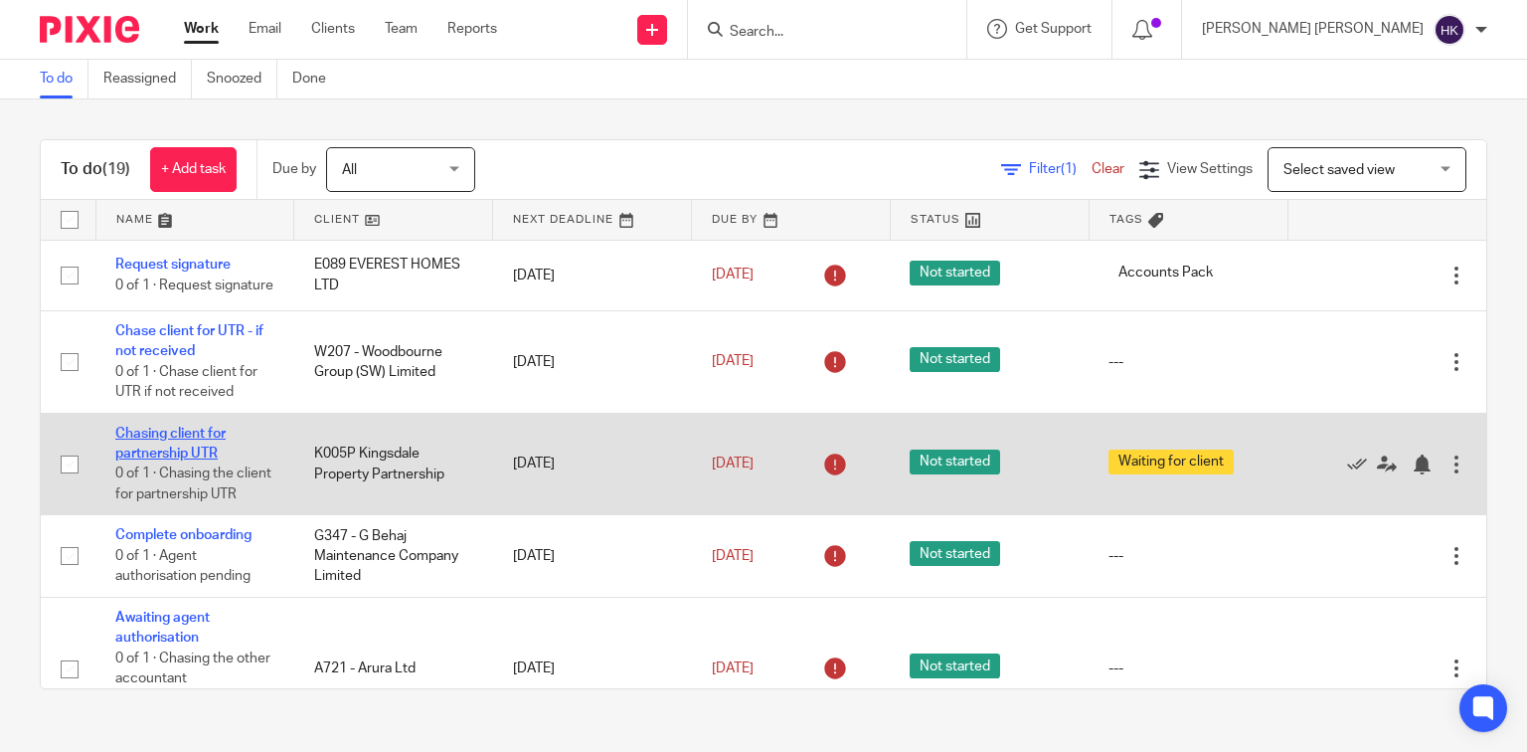
click at [198, 449] on link "Chasing client for partnership UTR" at bounding box center [170, 444] width 110 height 34
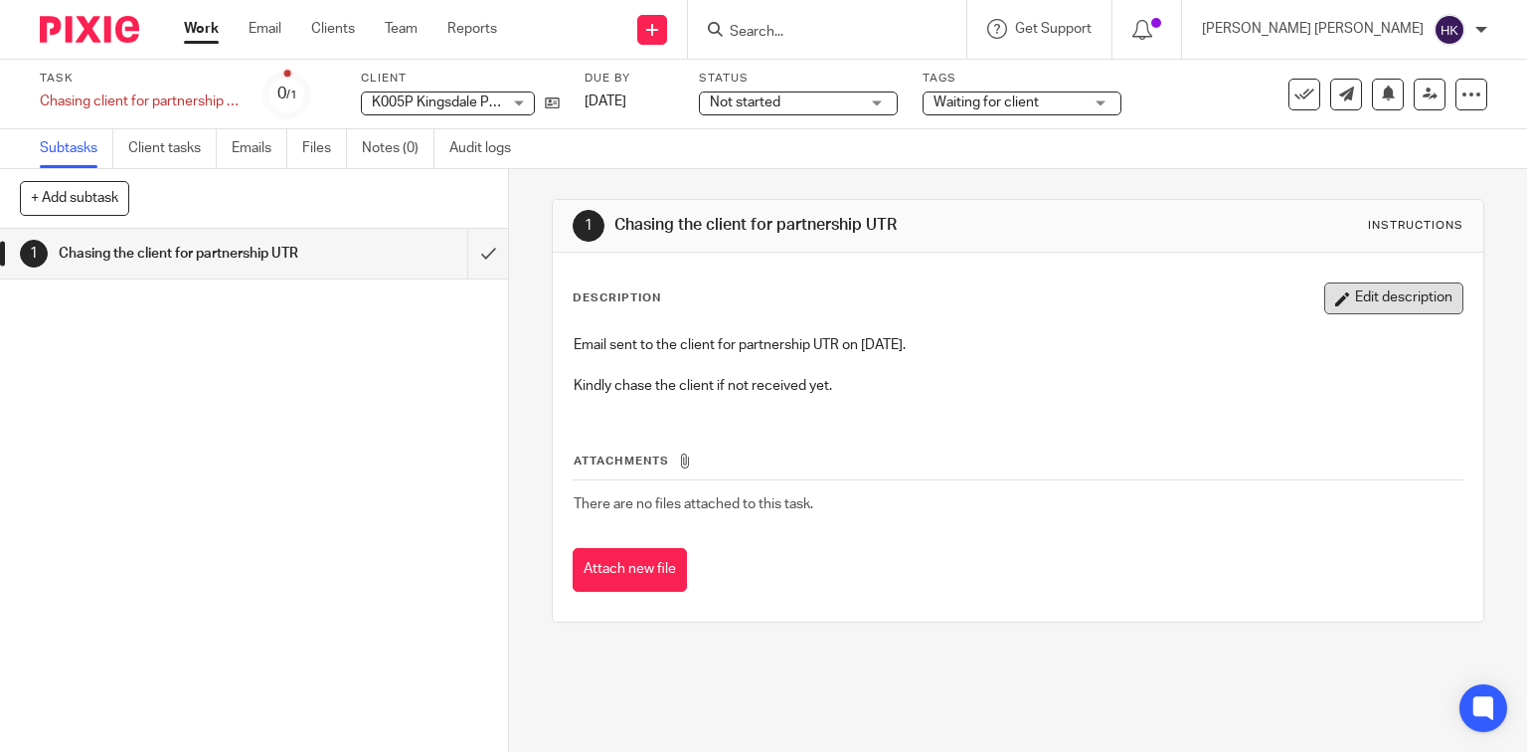
click at [1360, 287] on button "Edit description" at bounding box center [1393, 298] width 139 height 32
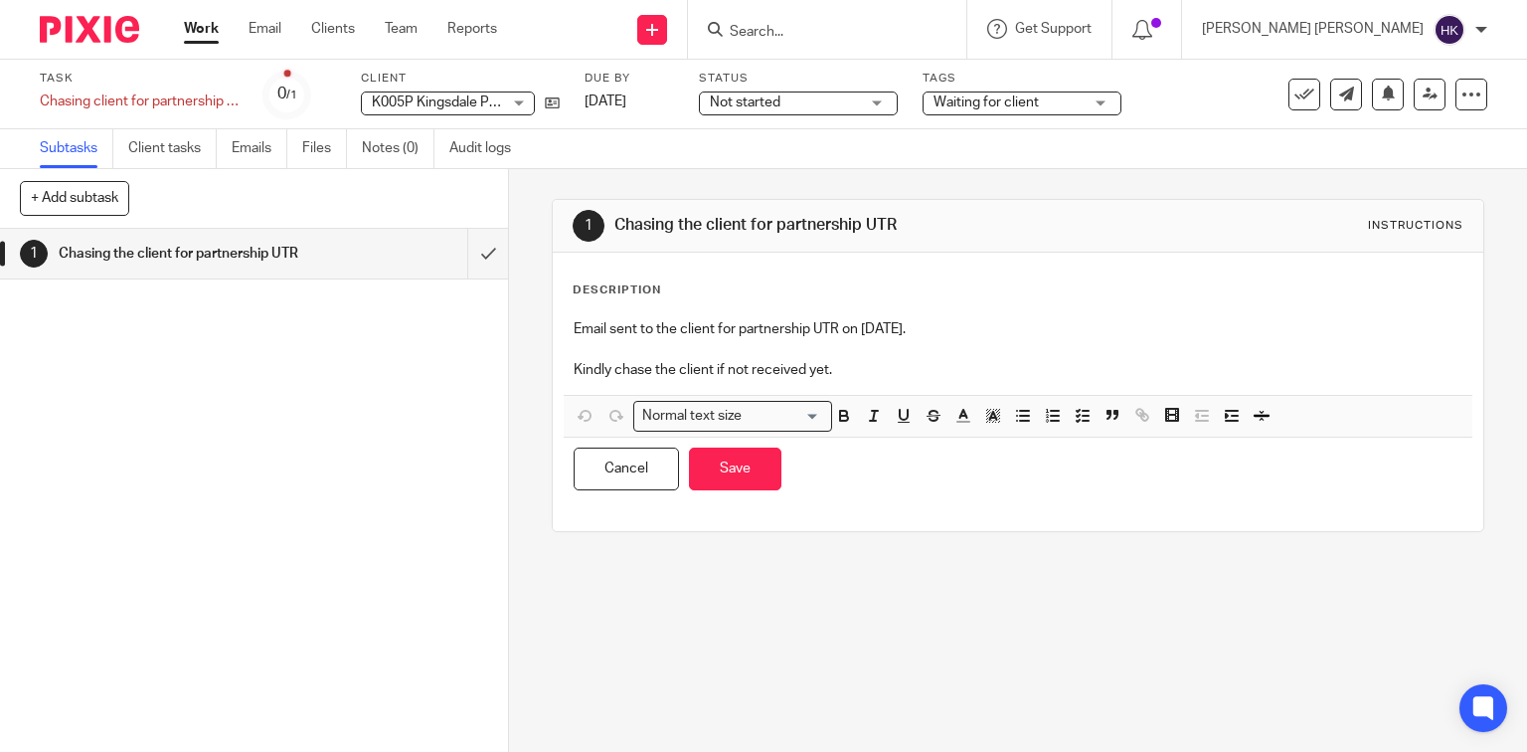
click at [857, 378] on p "Kindly chase the client if not received yet." at bounding box center [1019, 370] width 890 height 20
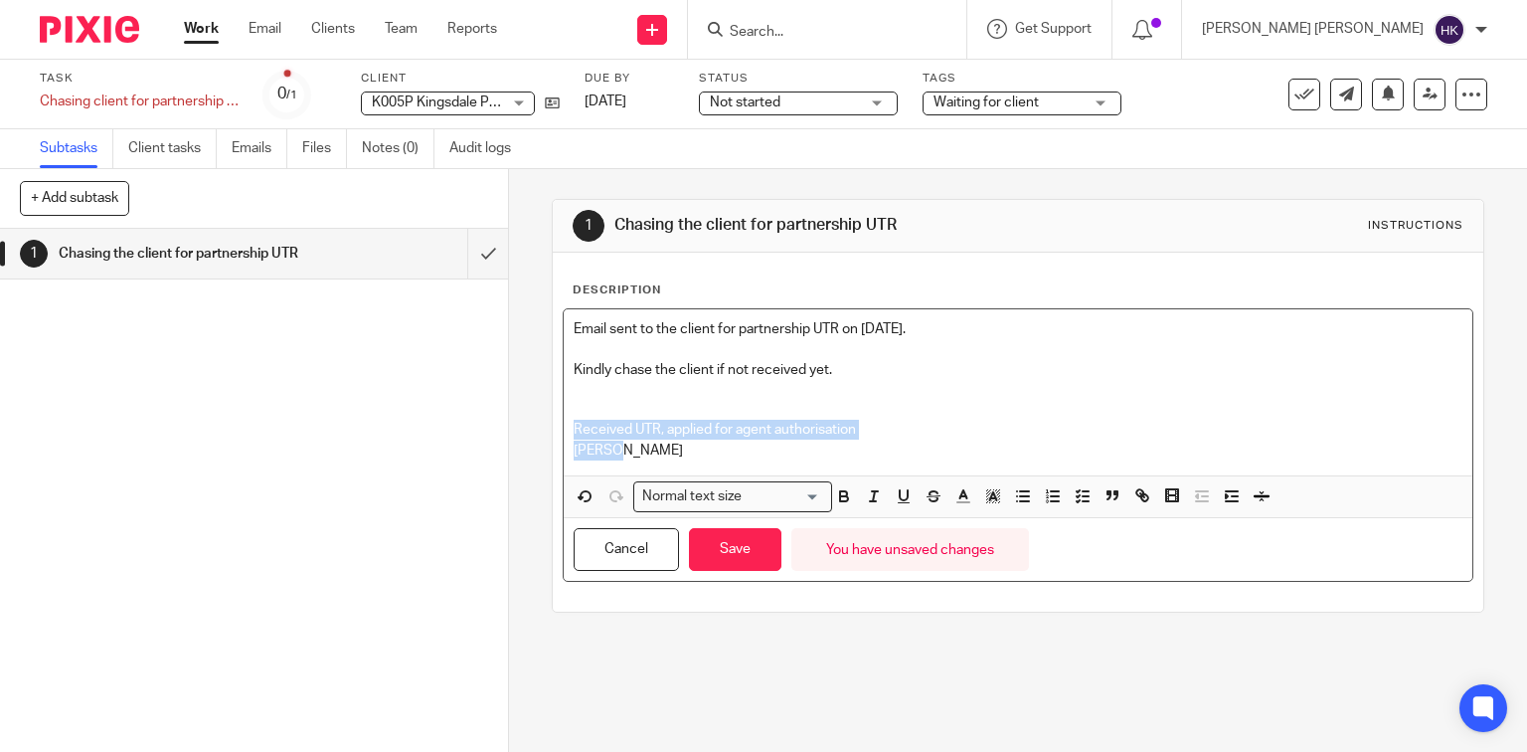
drag, startPoint x: 595, startPoint y: 438, endPoint x: 570, endPoint y: 422, distance: 30.1
click at [570, 422] on div "Email sent to the client for partnership UTR on 08.09.2025. Kindly chase the cl…" at bounding box center [1019, 392] width 910 height 166
click at [843, 495] on icon "button" at bounding box center [844, 496] width 18 height 18
click at [895, 494] on icon "button" at bounding box center [904, 496] width 18 height 18
click at [706, 539] on button "Save" at bounding box center [735, 549] width 92 height 43
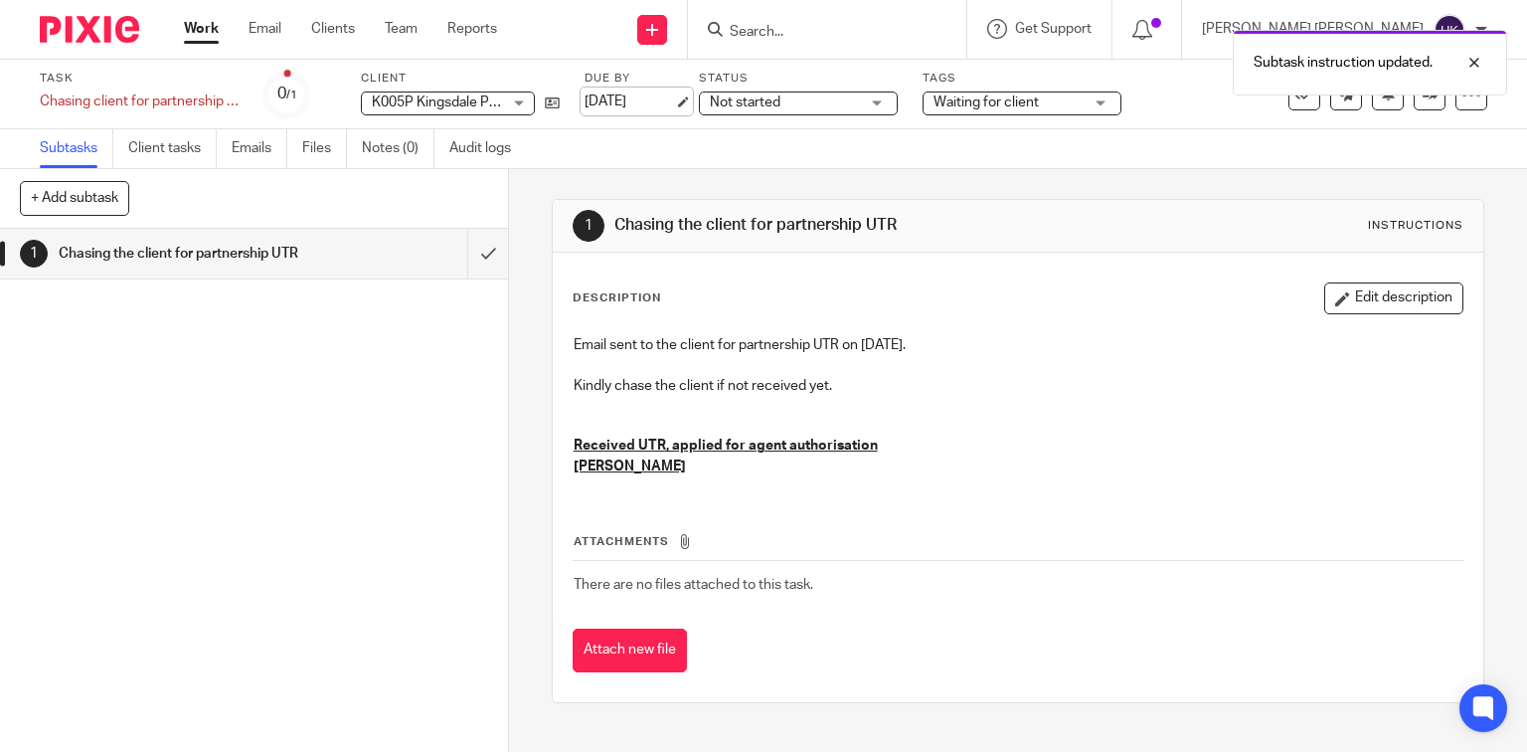
click at [640, 102] on link "22 Sep 2025" at bounding box center [629, 101] width 89 height 21
click at [656, 112] on link "28 Sep 2025" at bounding box center [629, 101] width 89 height 21
click at [72, 32] on img at bounding box center [89, 29] width 99 height 27
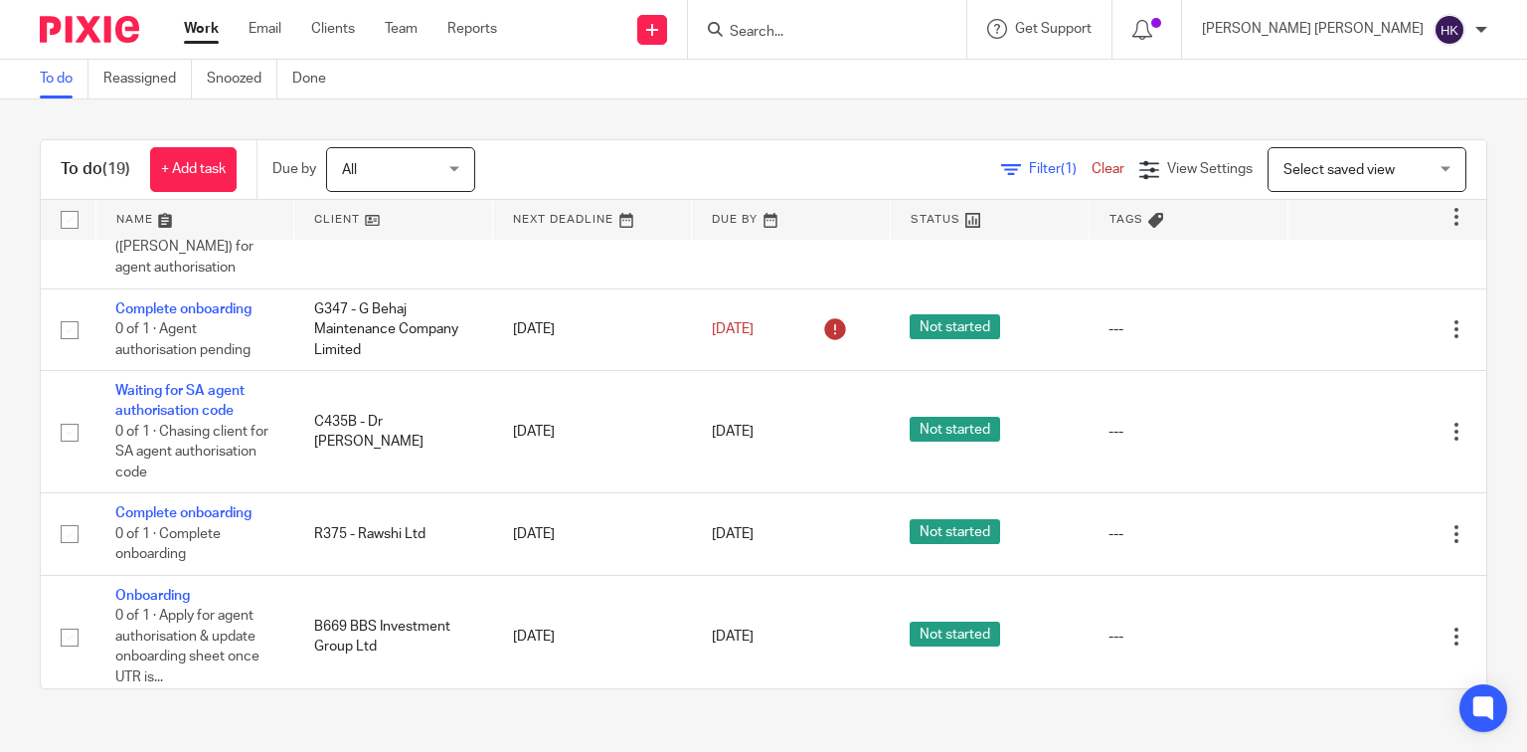
scroll to position [318, 0]
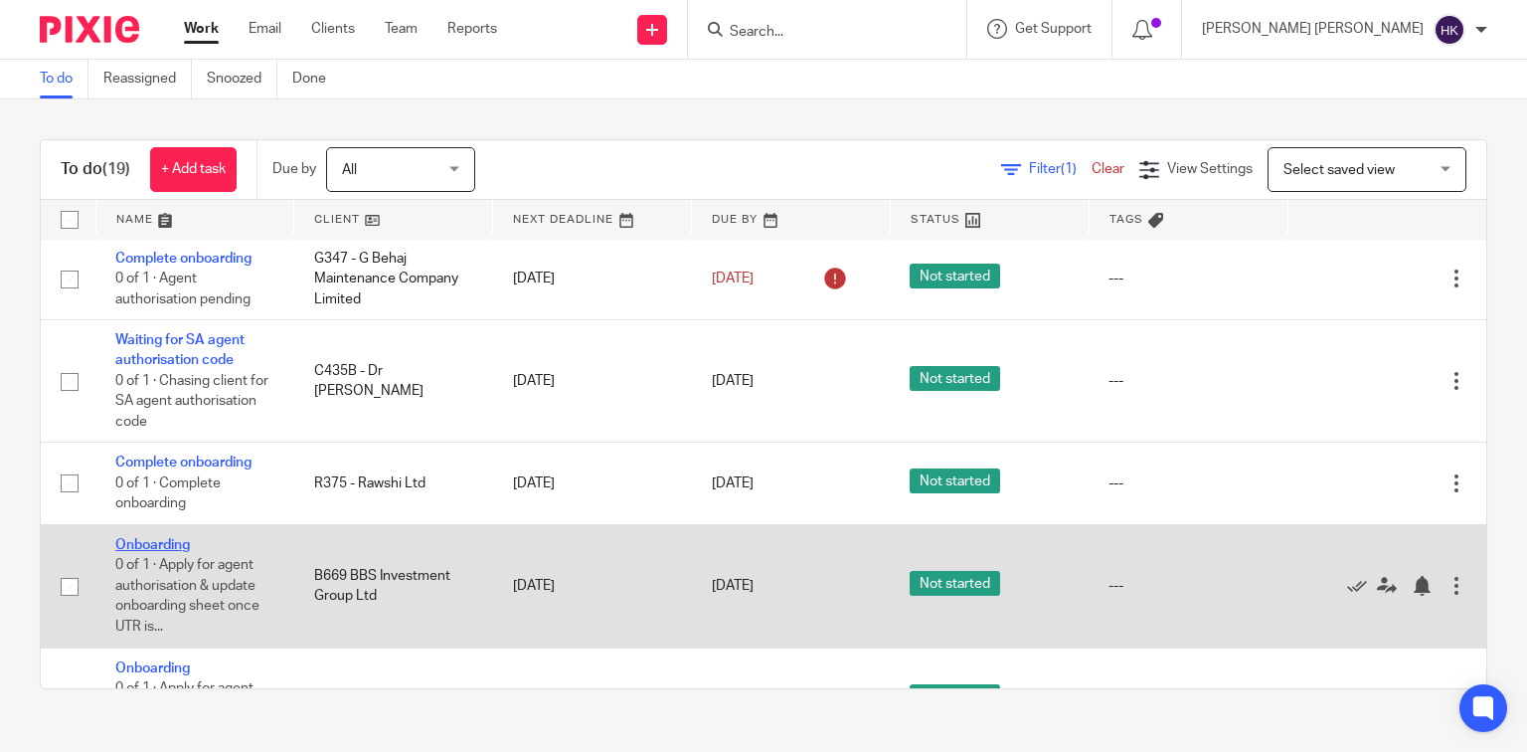
click at [163, 538] on link "Onboarding" at bounding box center [152, 545] width 75 height 14
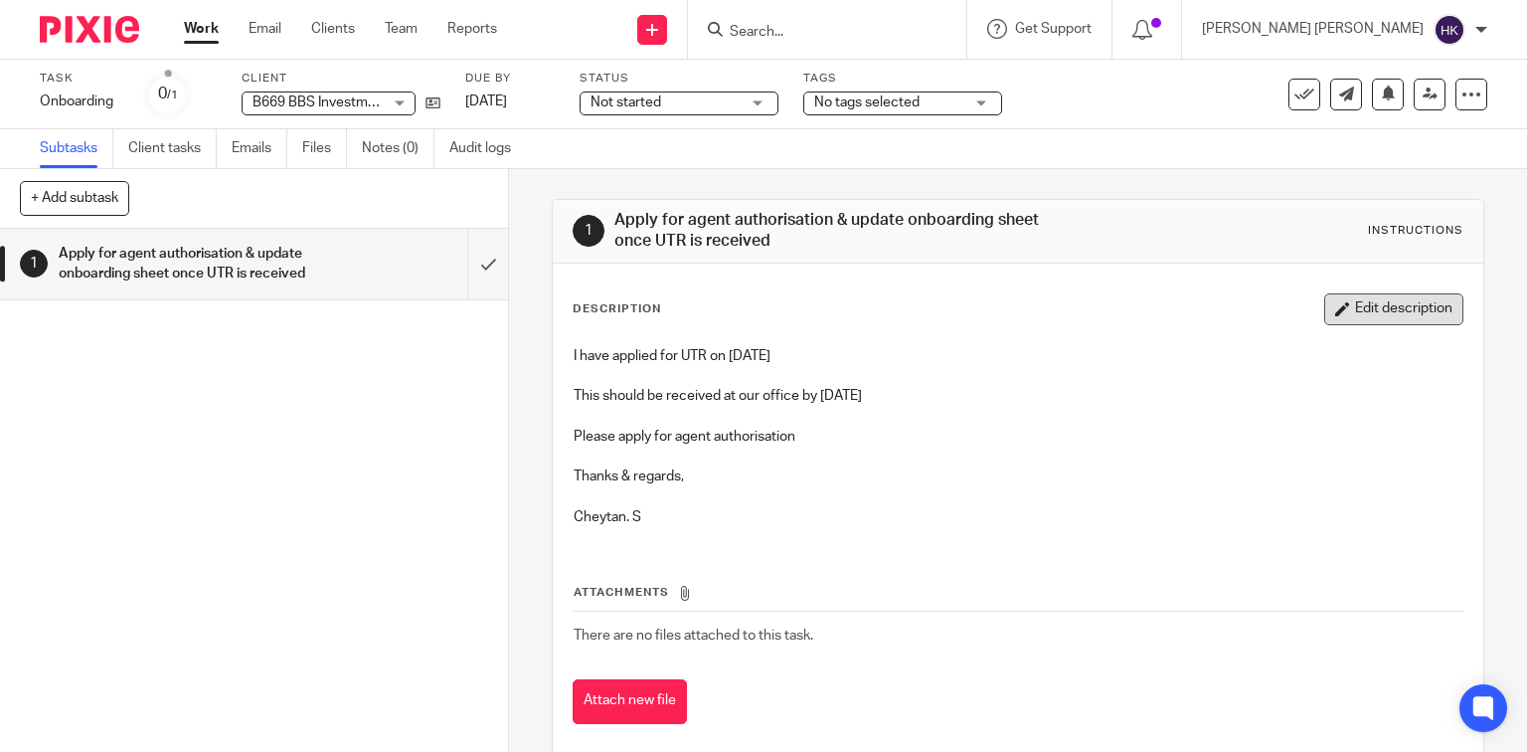
click at [1337, 297] on button "Edit description" at bounding box center [1393, 309] width 139 height 32
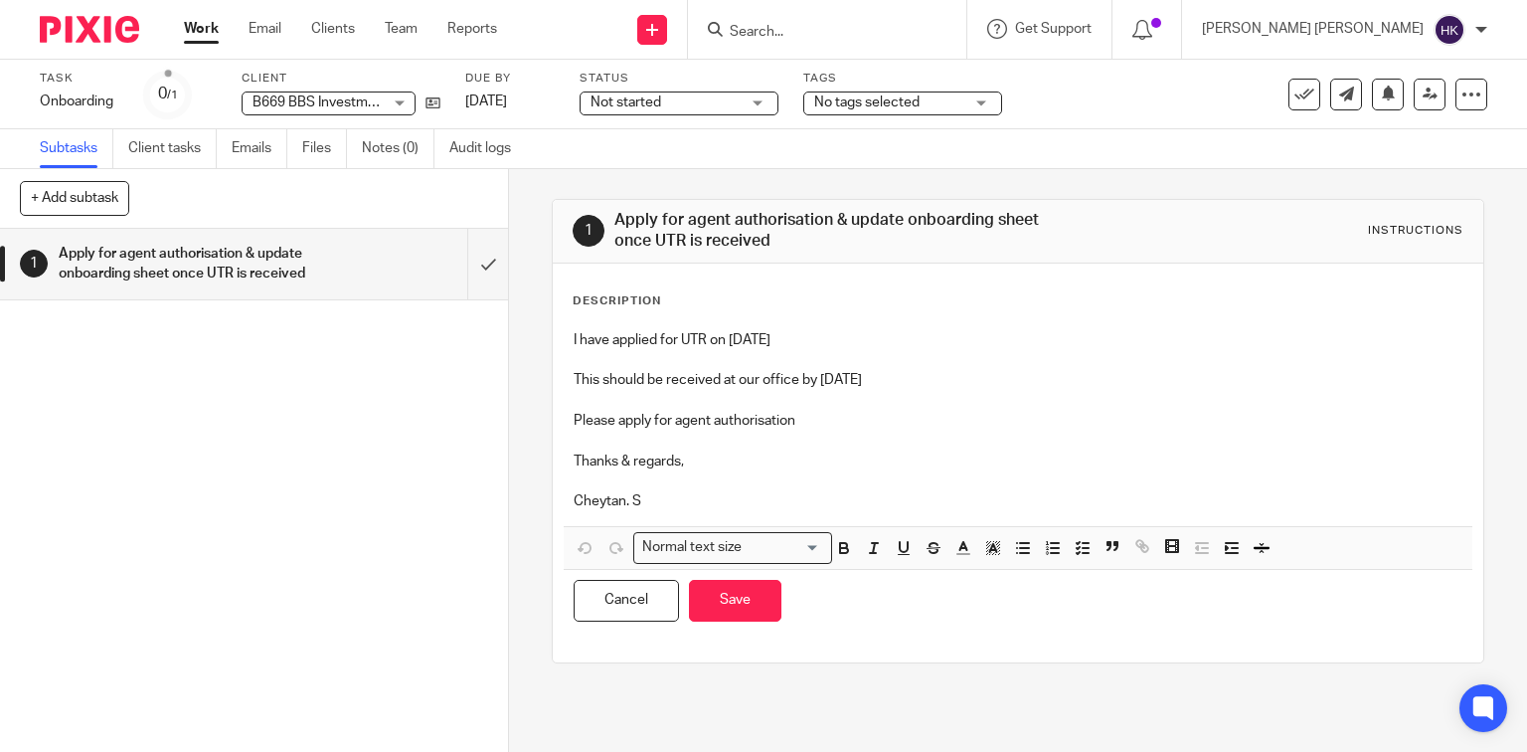
click at [696, 492] on p "Cheytan. S" at bounding box center [1019, 501] width 890 height 20
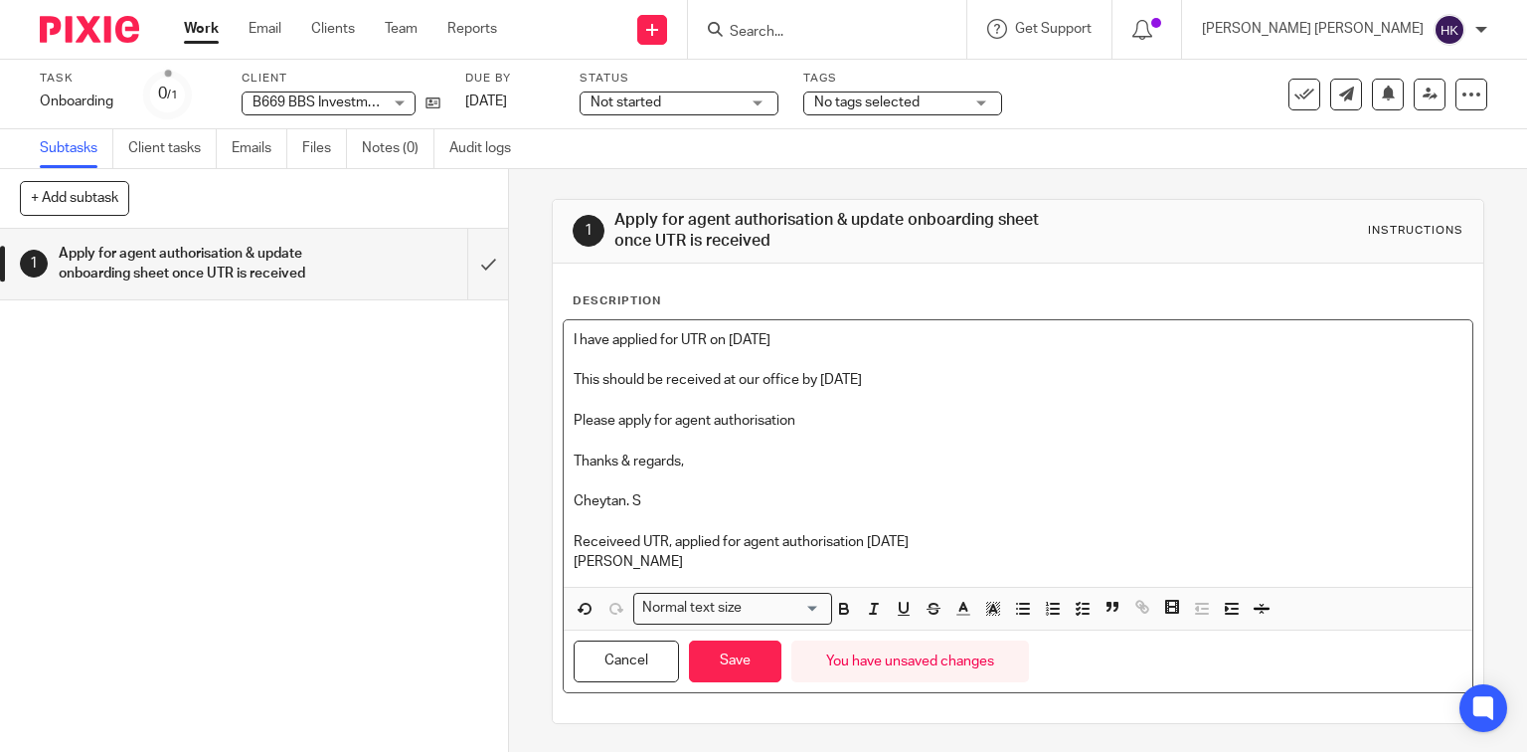
click at [624, 541] on p "Receiveed UTR, applied for agent authorisation [DATE]" at bounding box center [1019, 542] width 890 height 20
drag, startPoint x: 628, startPoint y: 566, endPoint x: 569, endPoint y: 529, distance: 70.1
click at [569, 529] on div "I have applied for UTR on [DATE] This should be received at our office by [DATE…" at bounding box center [1019, 453] width 910 height 266
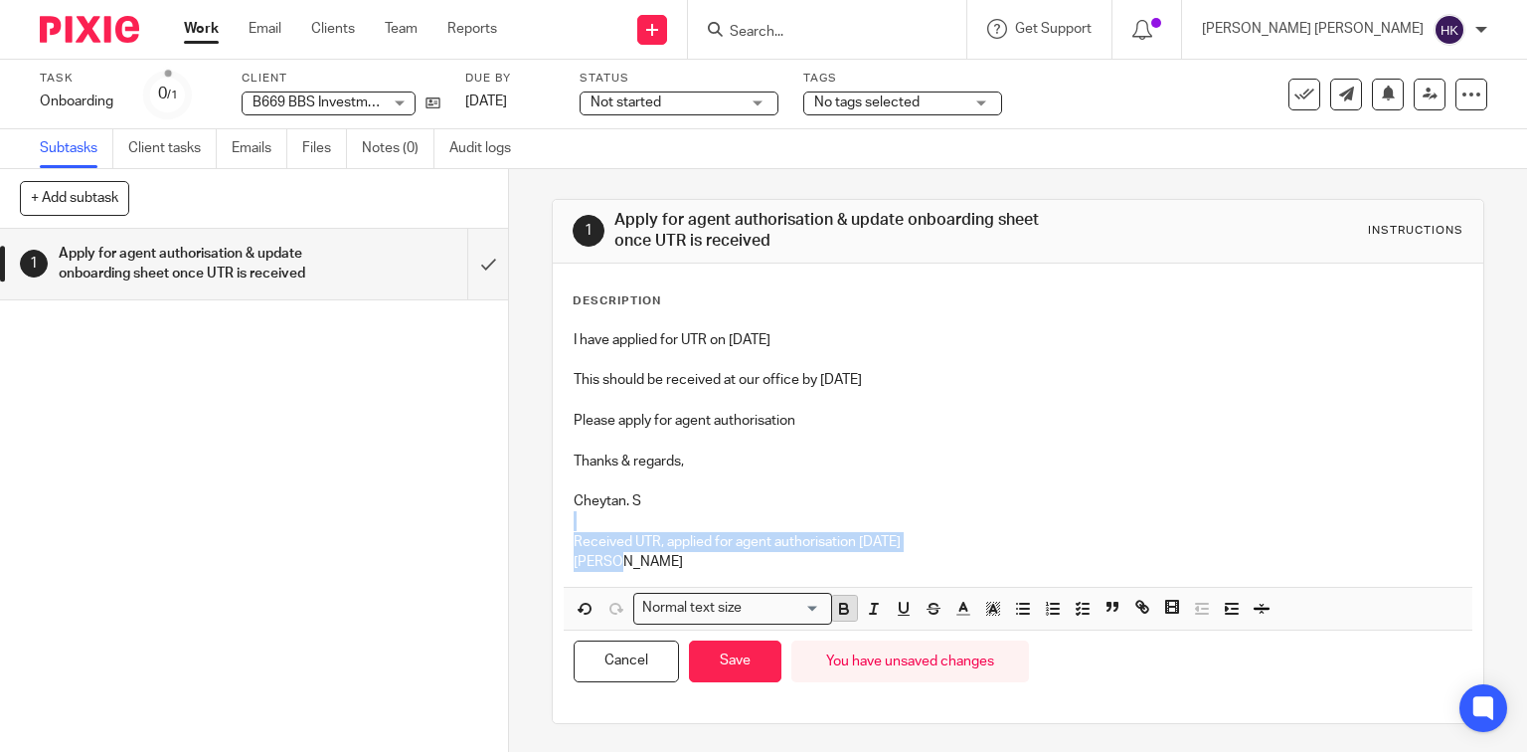
click at [840, 604] on icon "button" at bounding box center [843, 606] width 7 height 5
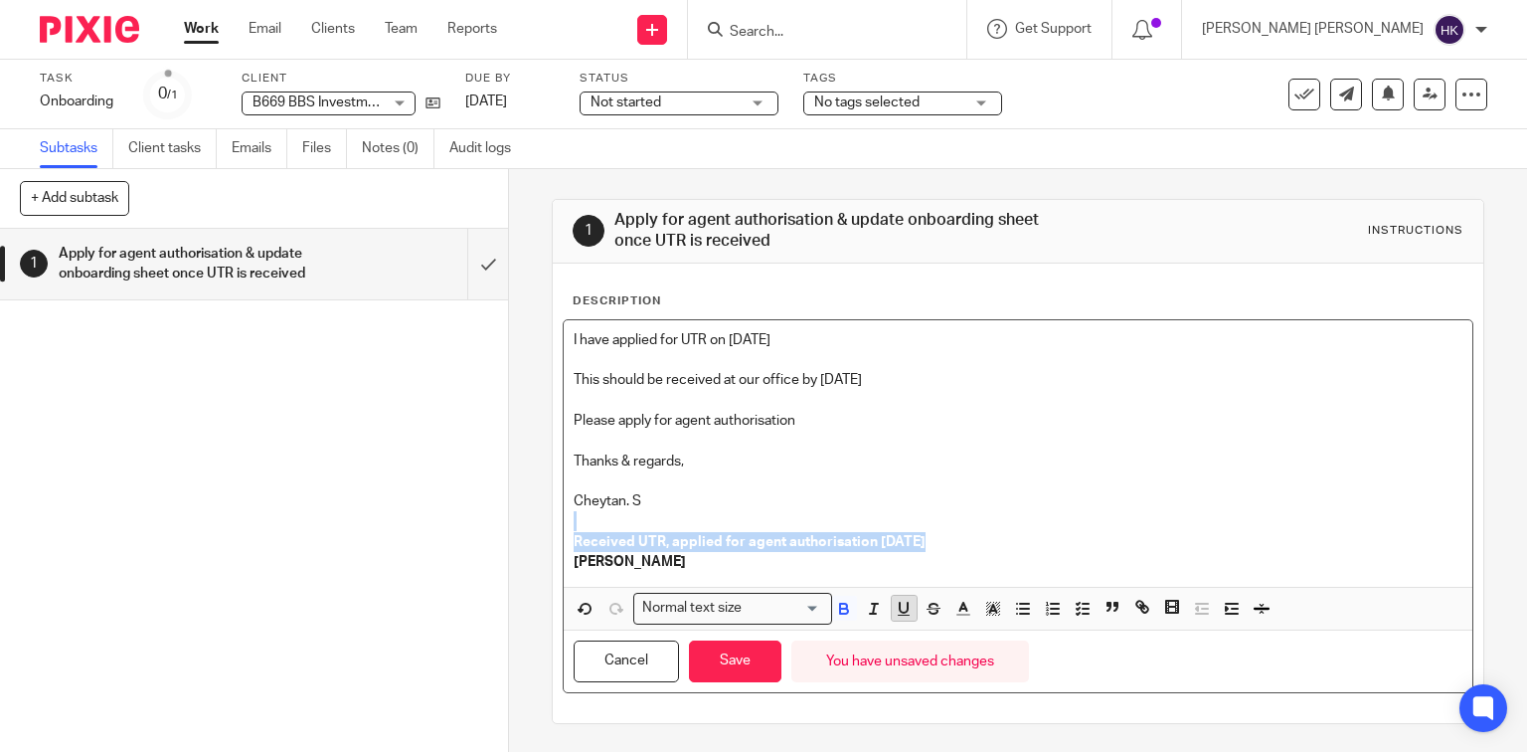
click at [895, 612] on icon "button" at bounding box center [904, 609] width 18 height 18
click at [772, 567] on p "[PERSON_NAME]" at bounding box center [1019, 562] width 890 height 20
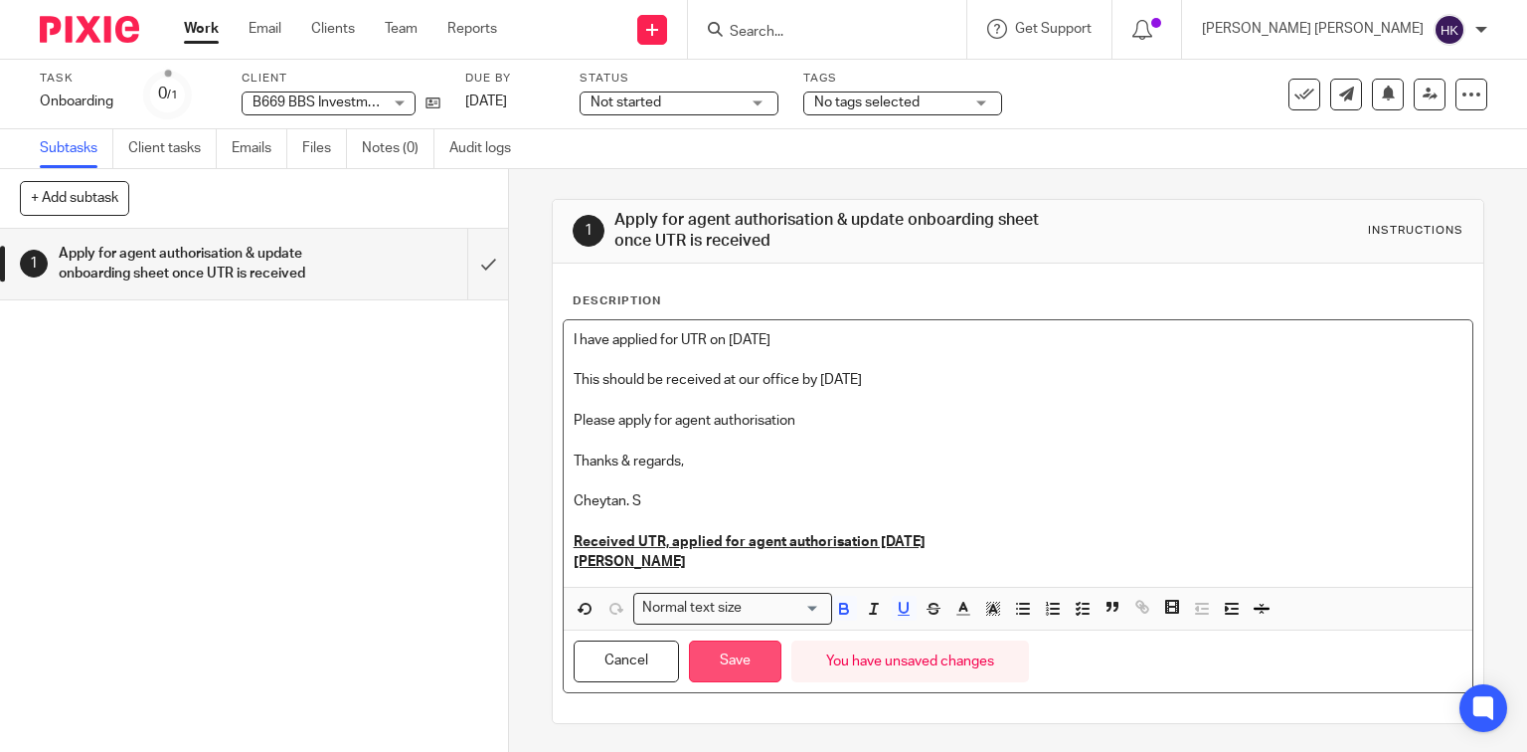
click at [728, 660] on button "Save" at bounding box center [735, 661] width 92 height 43
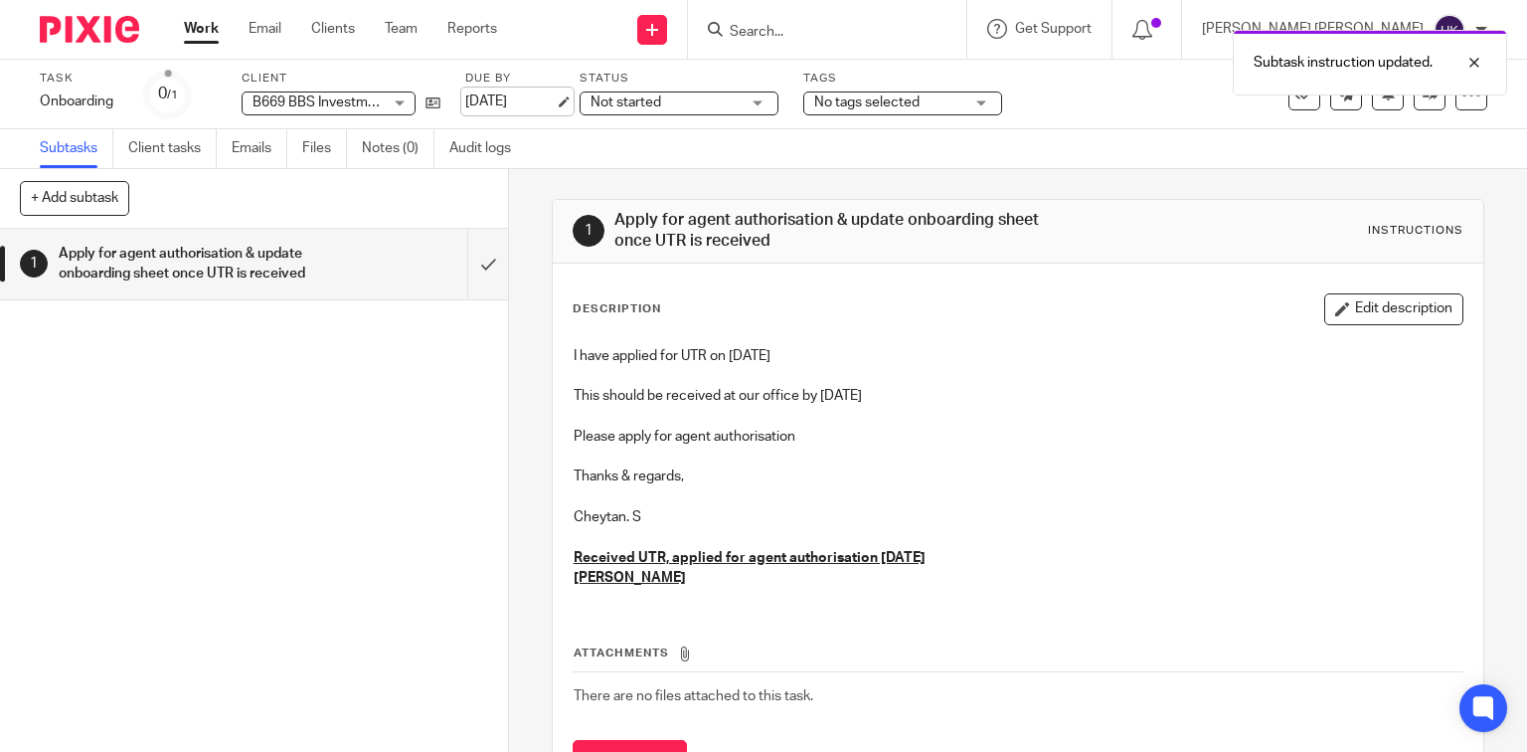
click at [533, 103] on link "[DATE]" at bounding box center [509, 101] width 89 height 21
click at [132, 29] on img at bounding box center [89, 29] width 99 height 27
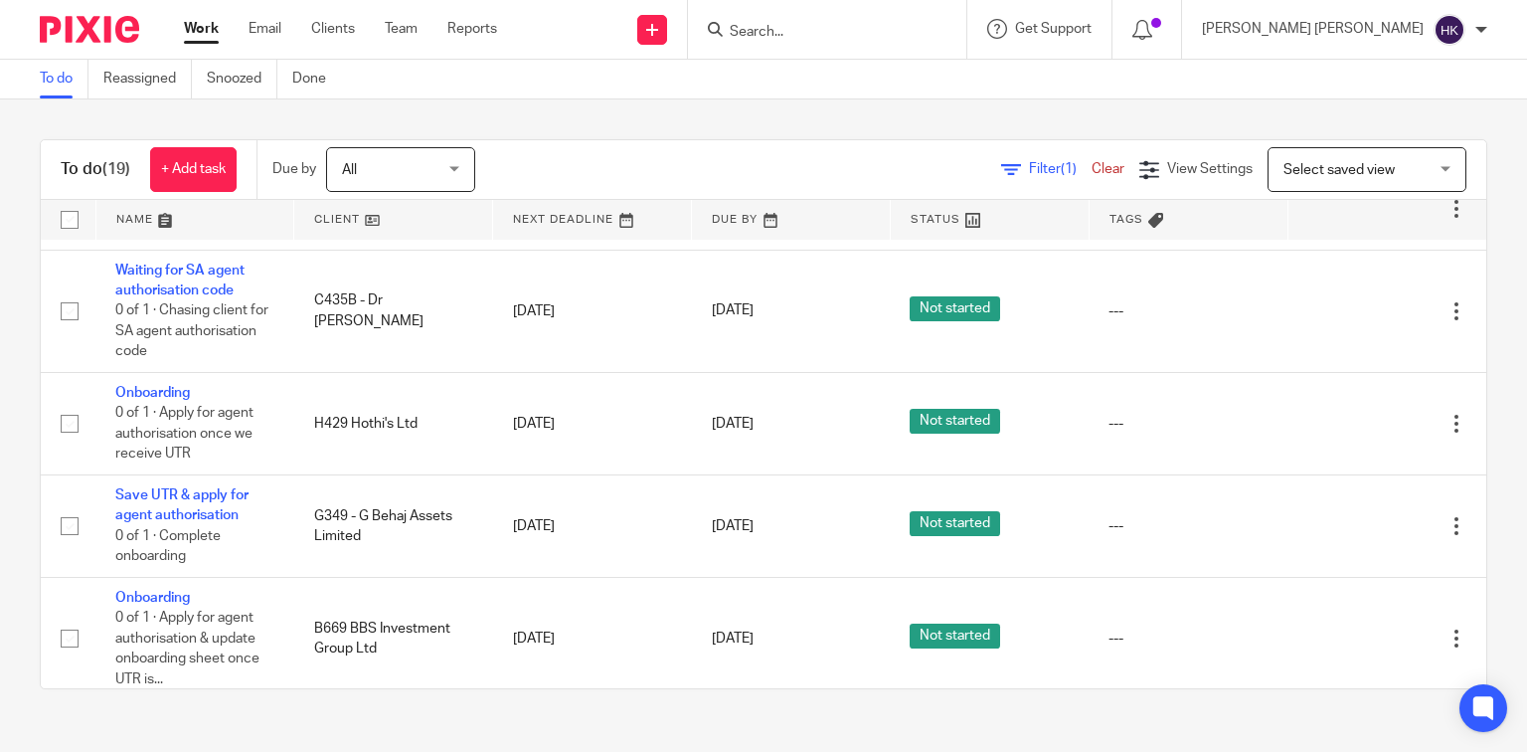
scroll to position [477, 0]
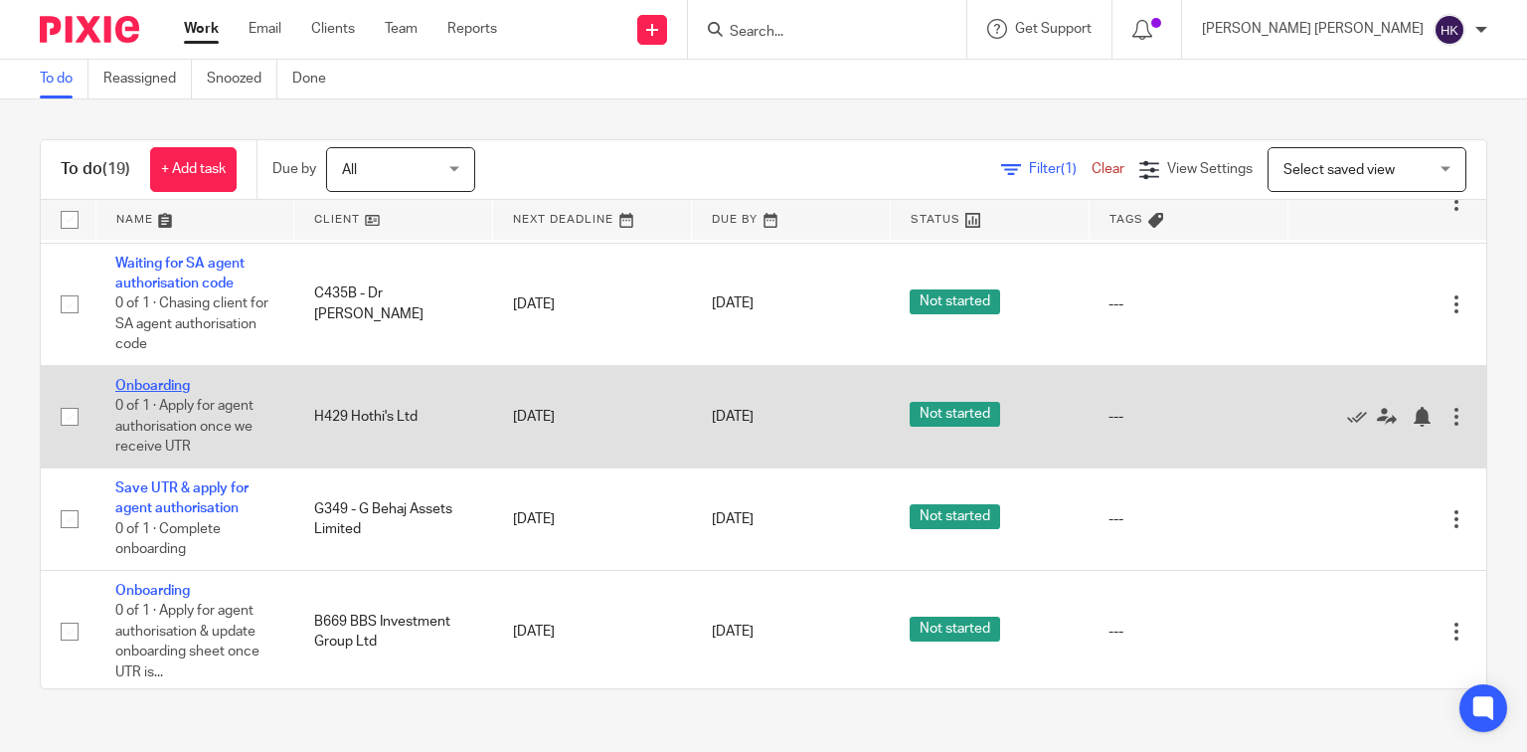
click at [173, 380] on link "Onboarding" at bounding box center [152, 386] width 75 height 14
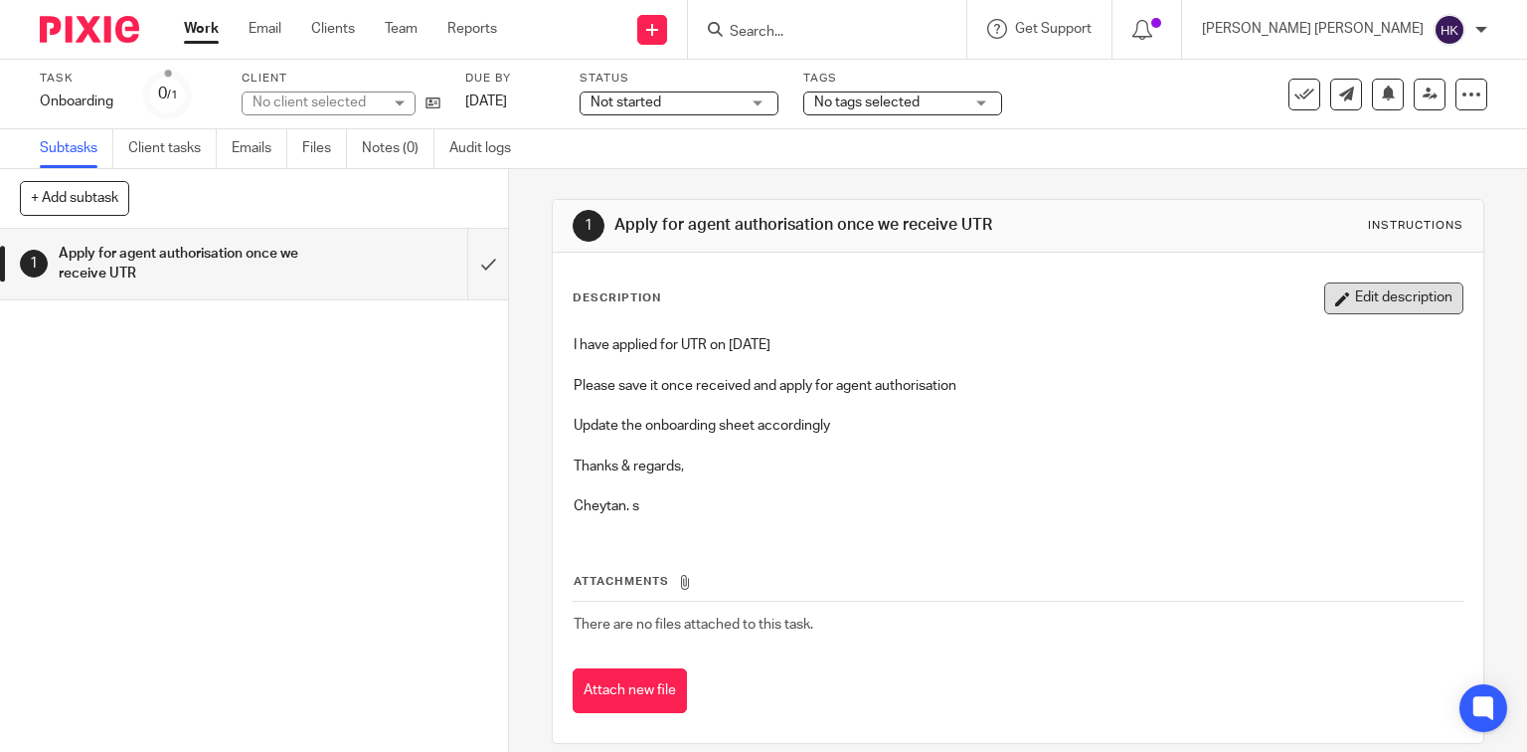
click at [1336, 285] on button "Edit description" at bounding box center [1393, 298] width 139 height 32
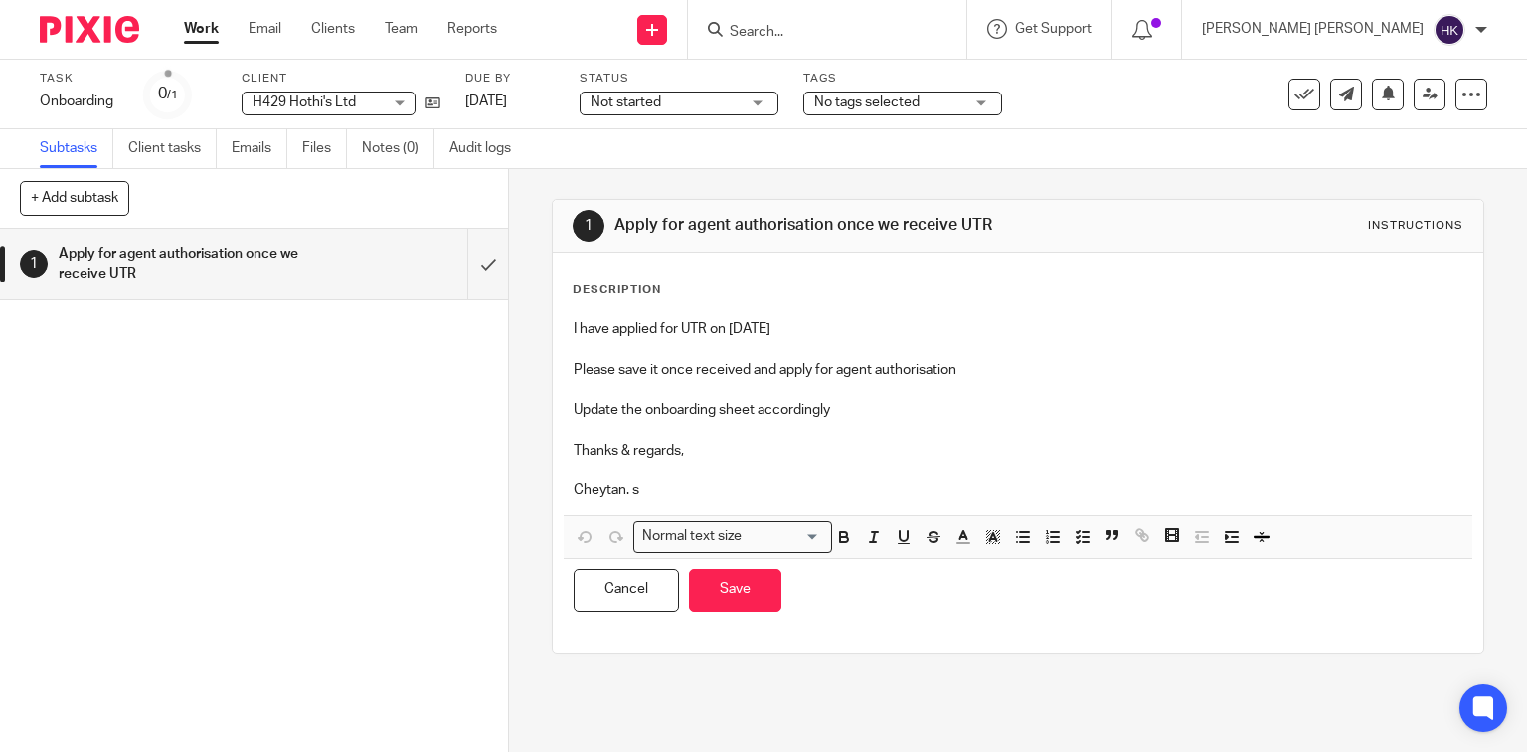
click at [743, 485] on p "Cheytan. s" at bounding box center [1019, 490] width 890 height 20
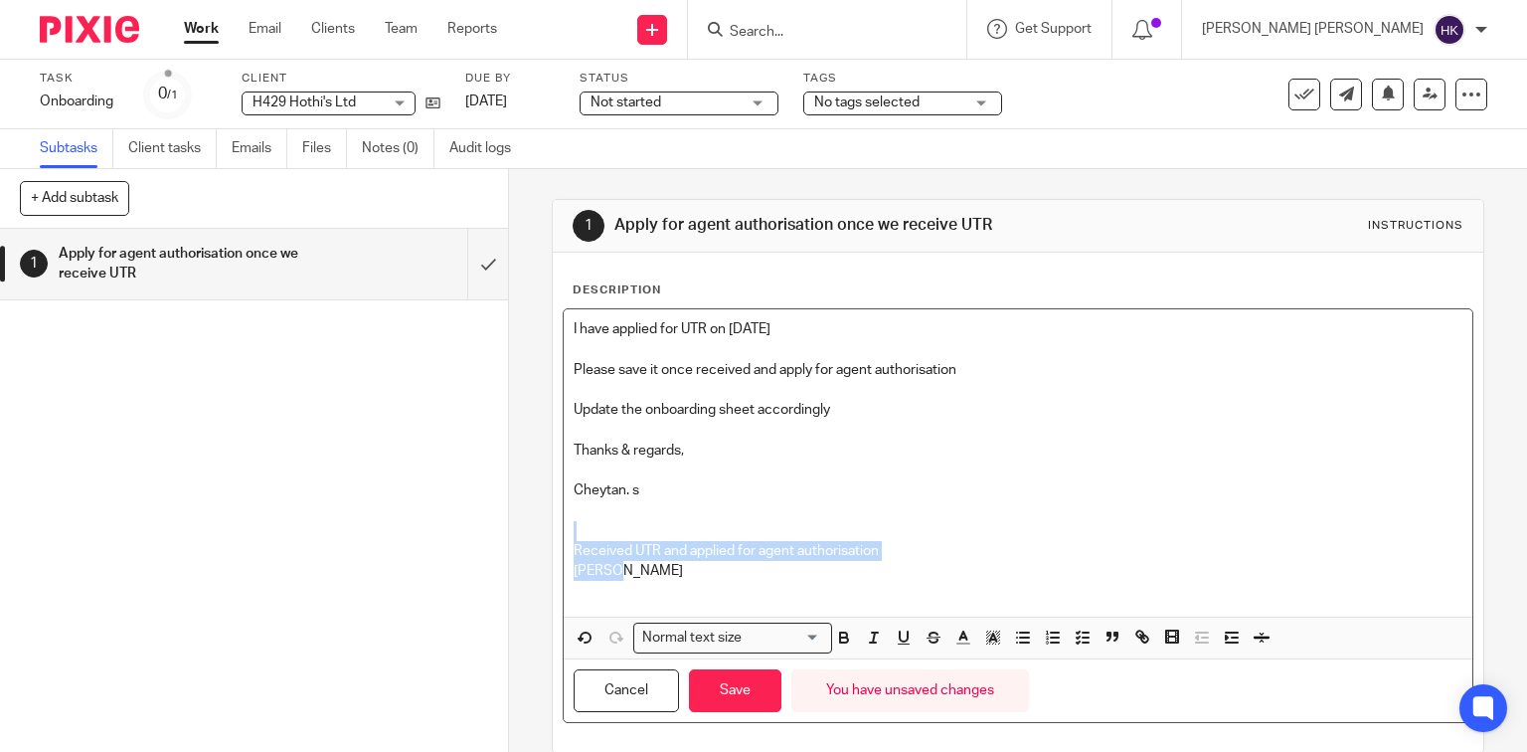
drag, startPoint x: 619, startPoint y: 565, endPoint x: 567, endPoint y: 539, distance: 58.7
click at [567, 539] on div "I have applied for UTR on 09.09.2025 Please save it once received and apply for…" at bounding box center [1019, 462] width 910 height 307
click at [846, 640] on icon "button" at bounding box center [844, 637] width 18 height 18
click at [900, 637] on icon "button" at bounding box center [904, 636] width 8 height 10
click at [903, 558] on p "Received UTR and applied for agent authorisation" at bounding box center [1019, 551] width 890 height 20
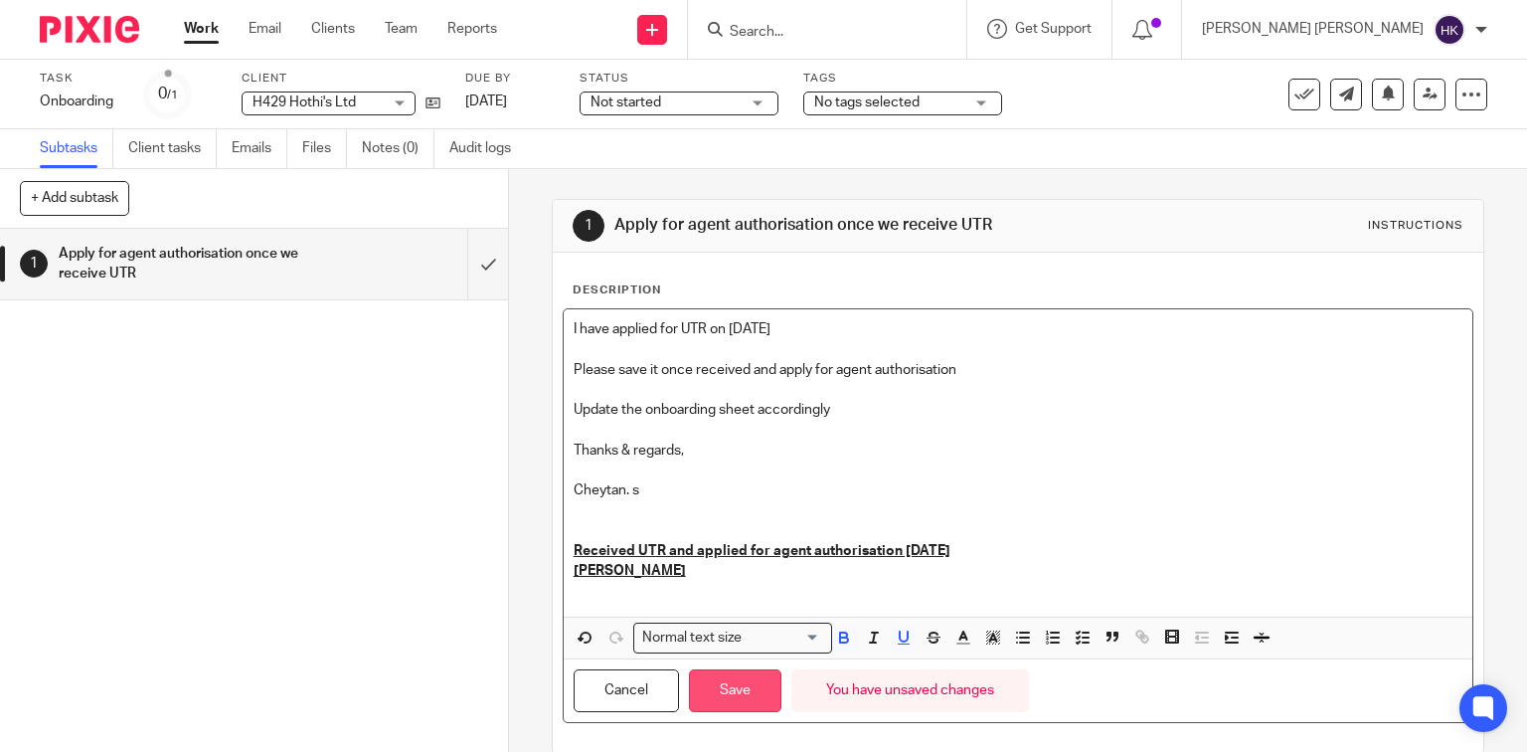
click at [720, 678] on button "Save" at bounding box center [735, 690] width 92 height 43
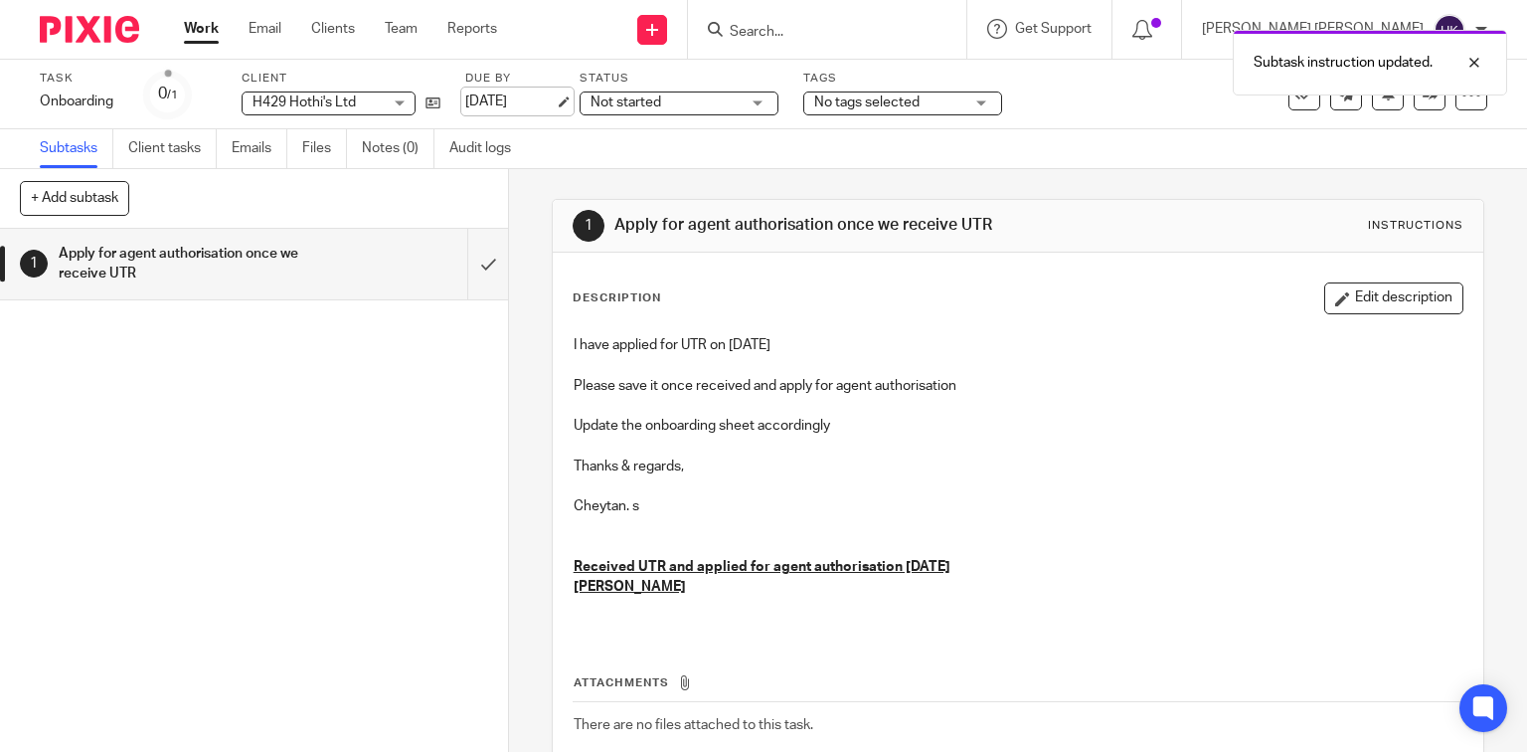
click at [505, 99] on link "[DATE]" at bounding box center [509, 101] width 89 height 21
click at [114, 33] on img at bounding box center [89, 29] width 99 height 27
